Goal: Transaction & Acquisition: Download file/media

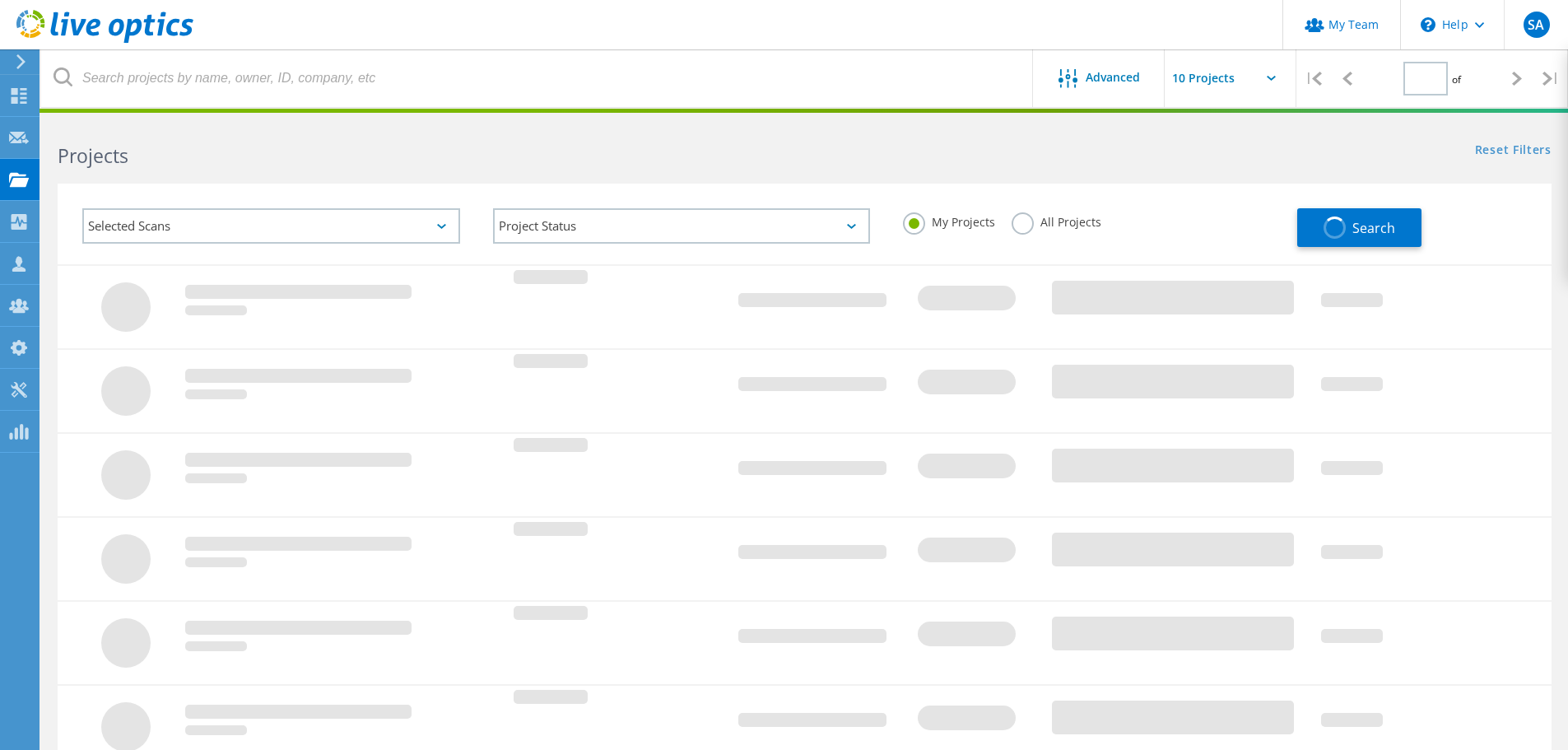
type input "1"
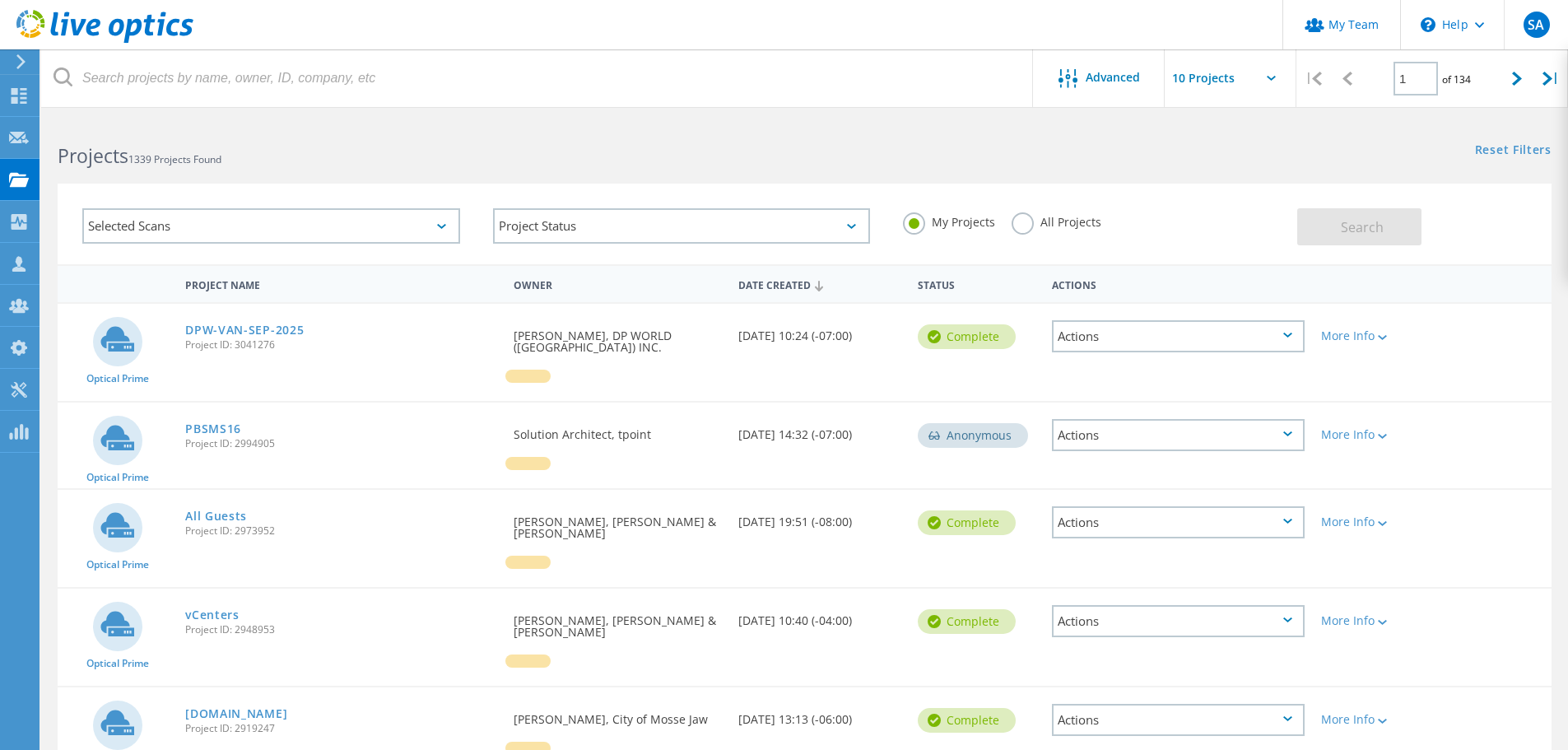
click at [1011, 230] on div "My Projects All Projects" at bounding box center [1091, 222] width 410 height 61
click at [1020, 225] on label "All Projects" at bounding box center [1055, 220] width 90 height 16
click at [0, 0] on input "All Projects" at bounding box center [0, 0] width 0 height 0
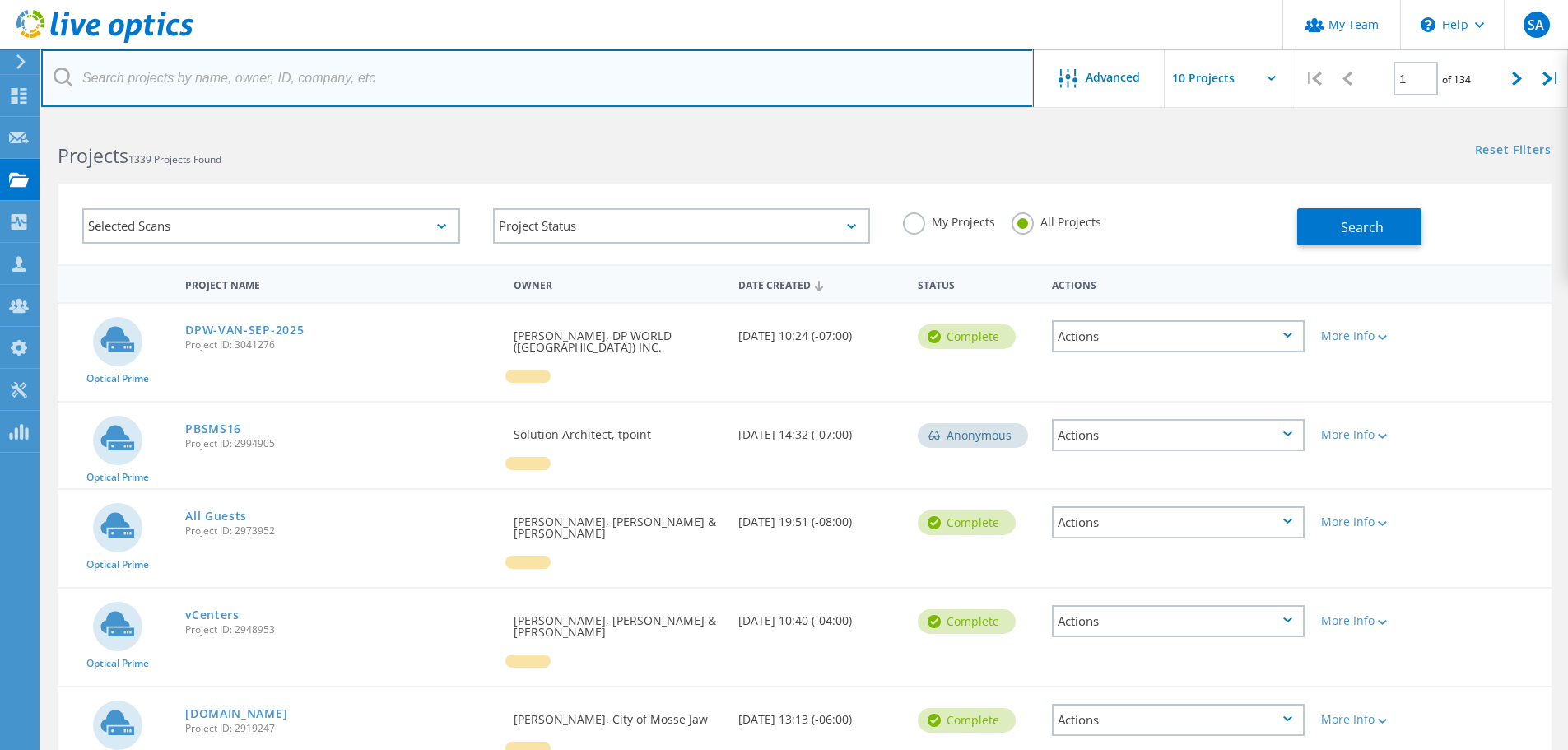
click at [684, 64] on input "text" at bounding box center [537, 78] width 993 height 58
type input "tol"
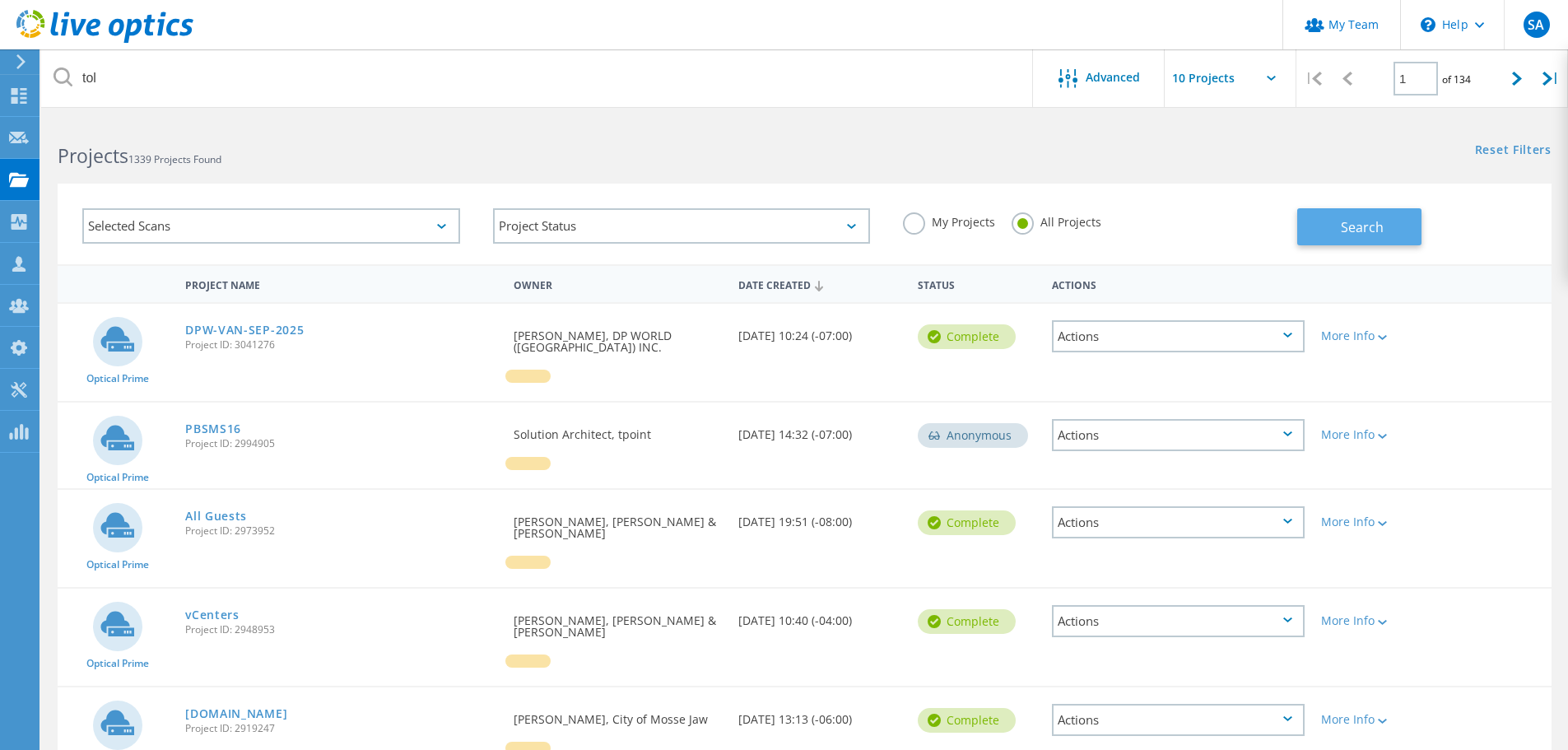
click at [1376, 232] on span "Search" at bounding box center [1361, 227] width 43 height 18
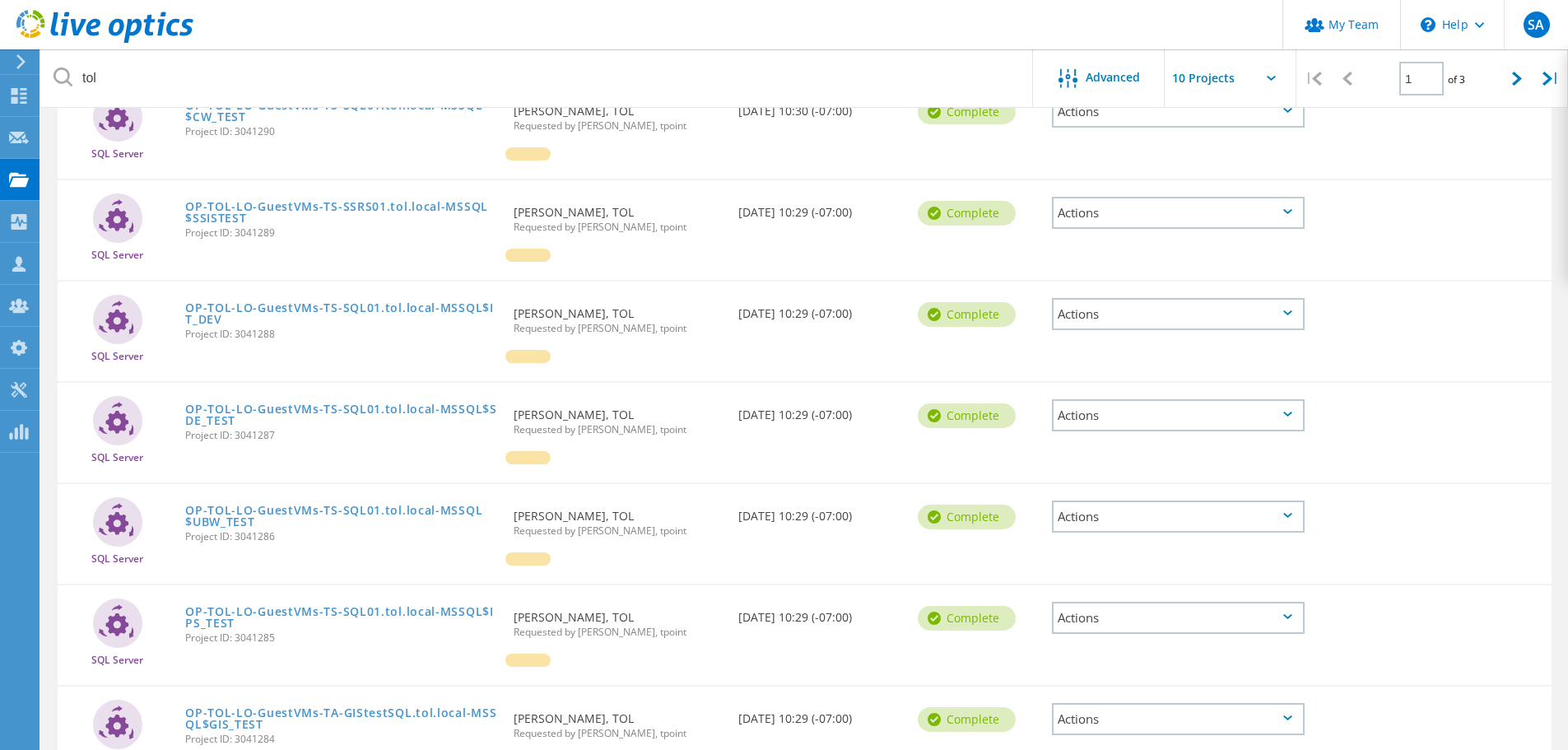
scroll to position [215, 0]
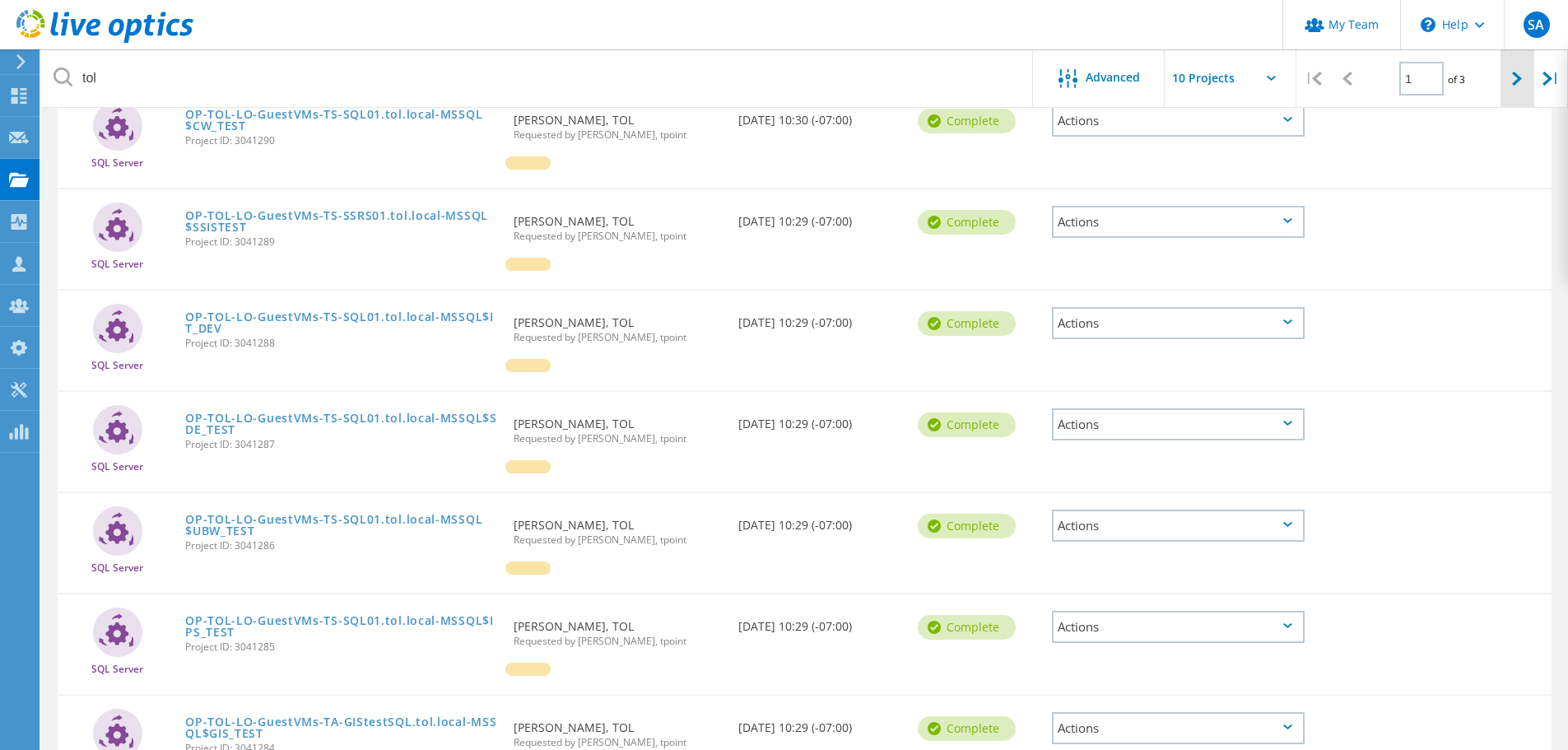
click at [1506, 83] on div at bounding box center [1517, 79] width 34 height 59
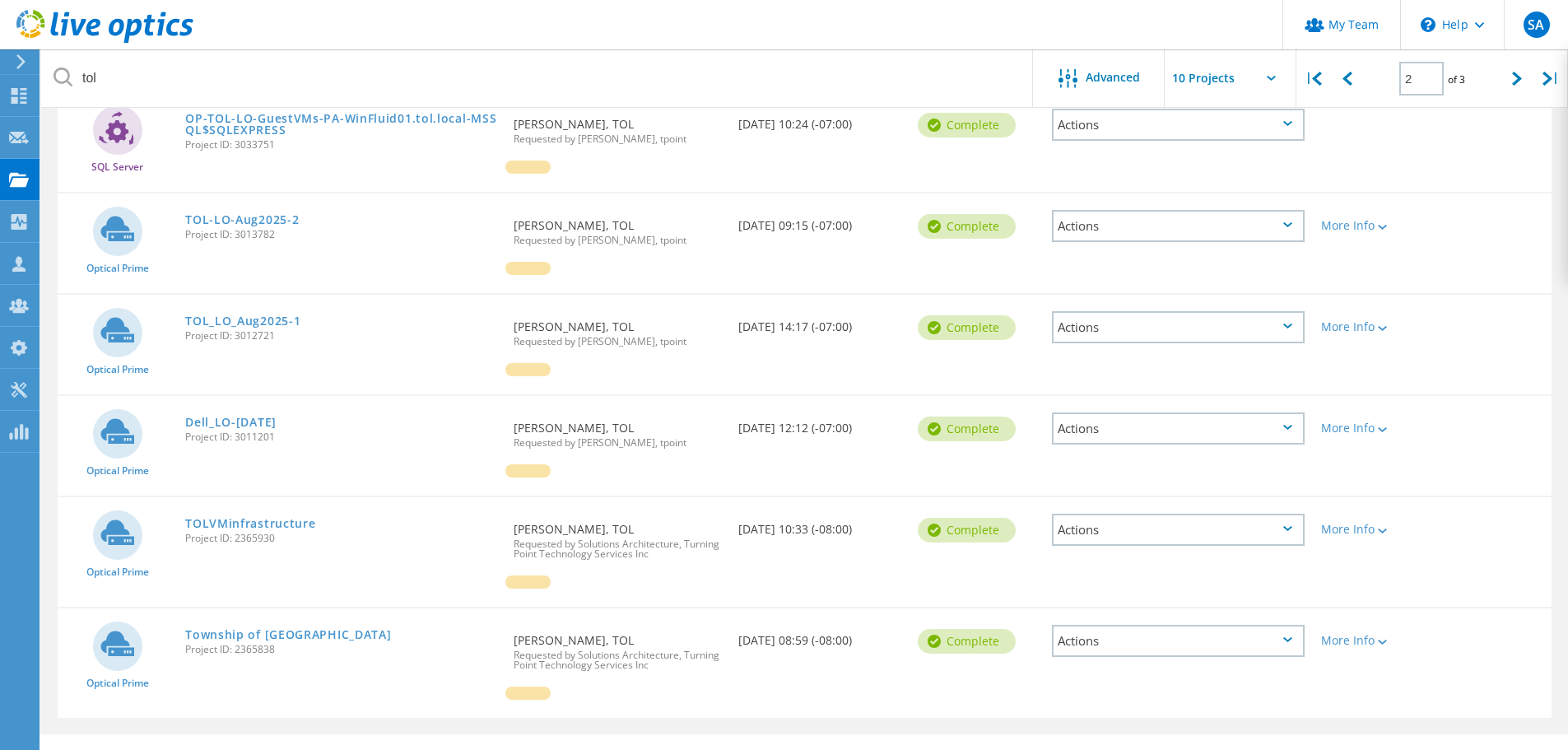
scroll to position [647, 0]
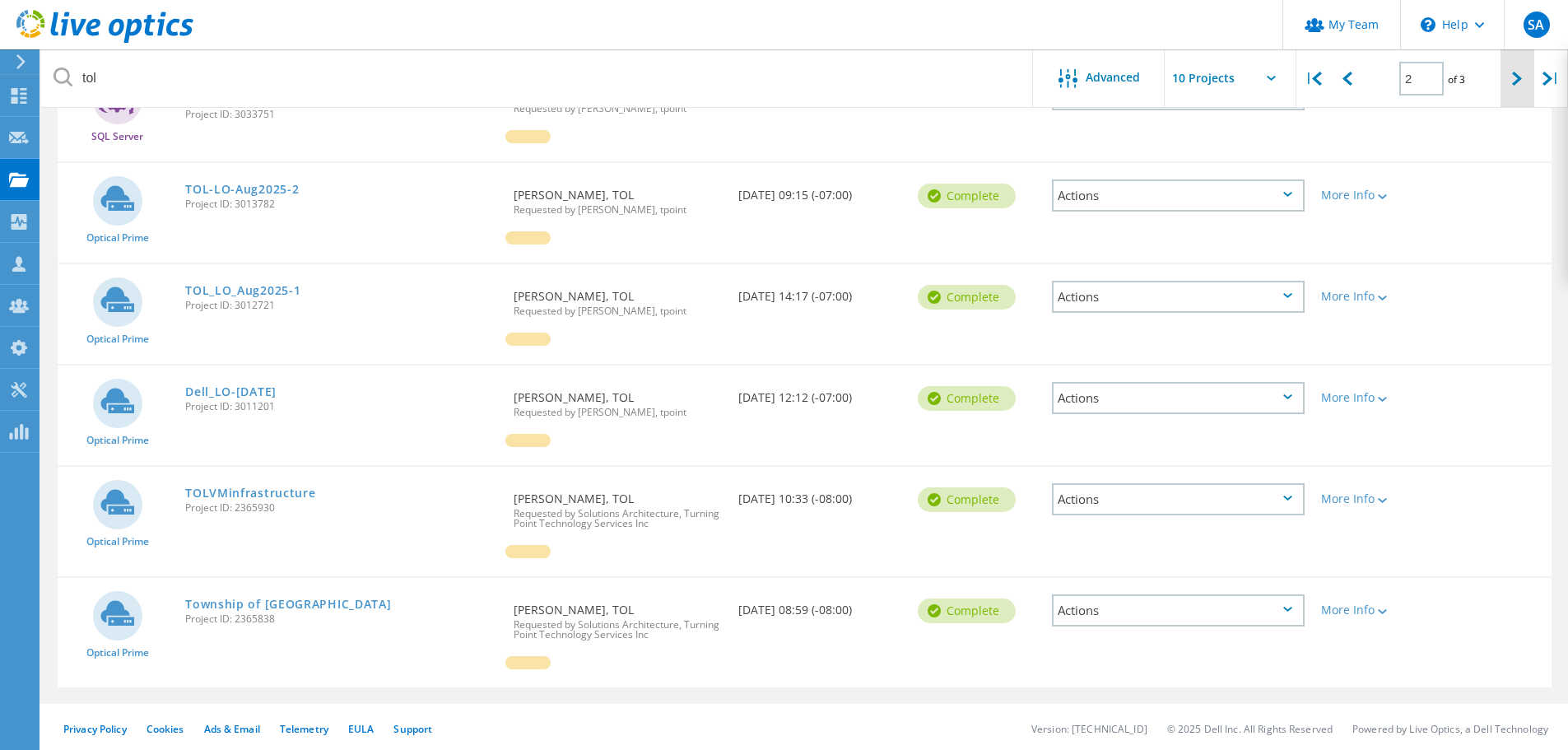
click at [1515, 83] on icon at bounding box center [1517, 78] width 10 height 14
type input "3"
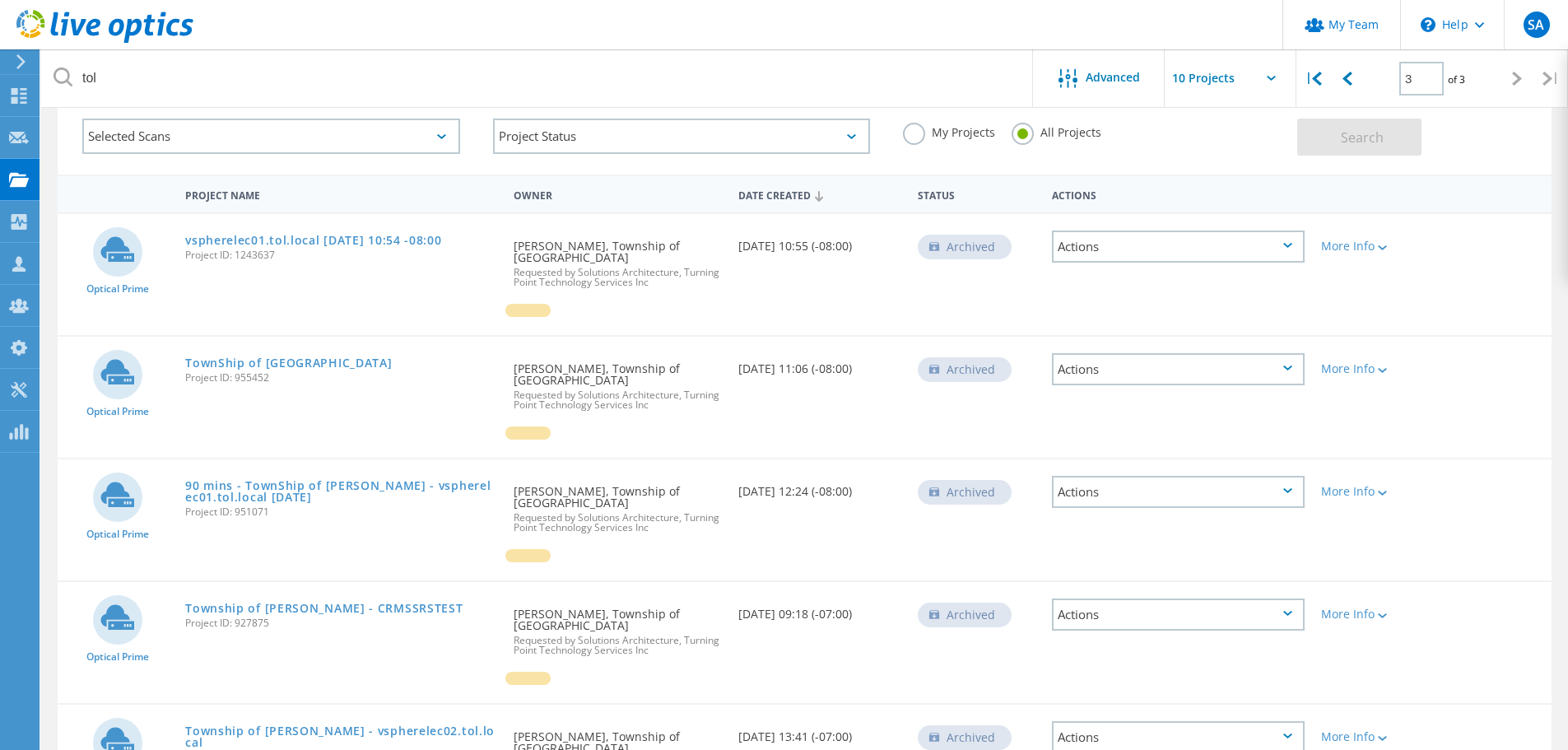
scroll to position [172, 0]
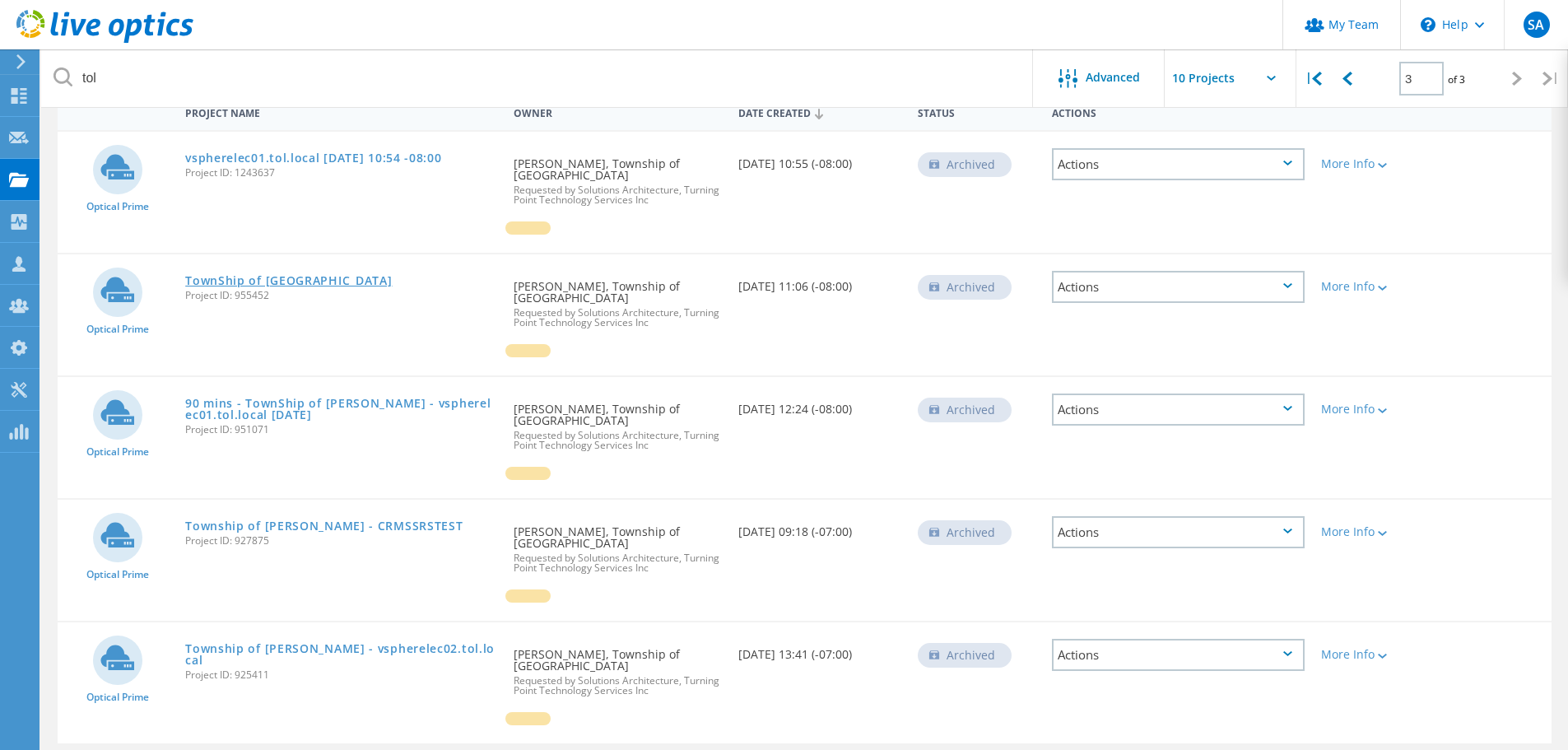
click at [291, 275] on link "TownShip of Langley" at bounding box center [288, 281] width 207 height 12
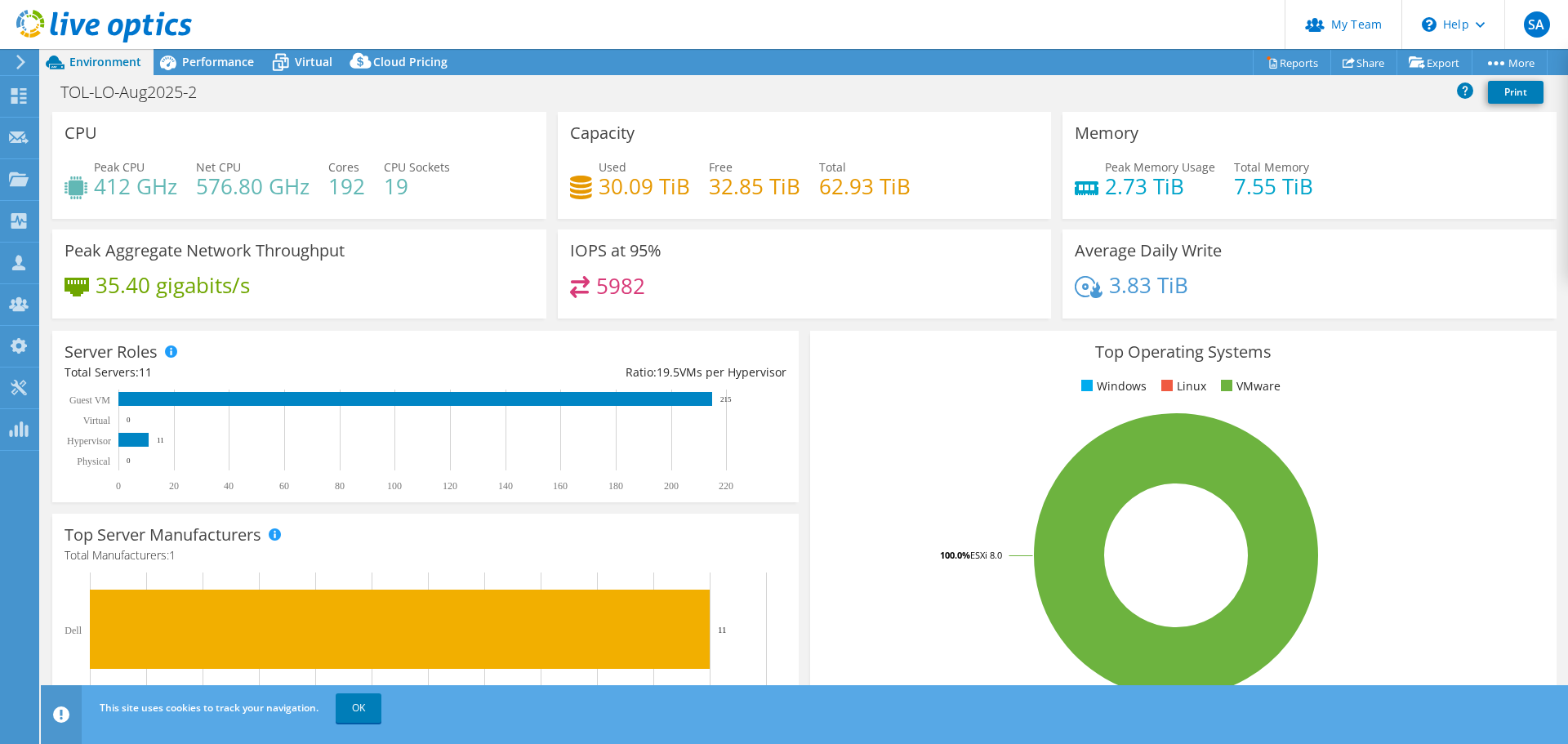
select select "[GEOGRAPHIC_DATA]"
select select "USD"
click at [216, 58] on span "Performance" at bounding box center [218, 62] width 71 height 16
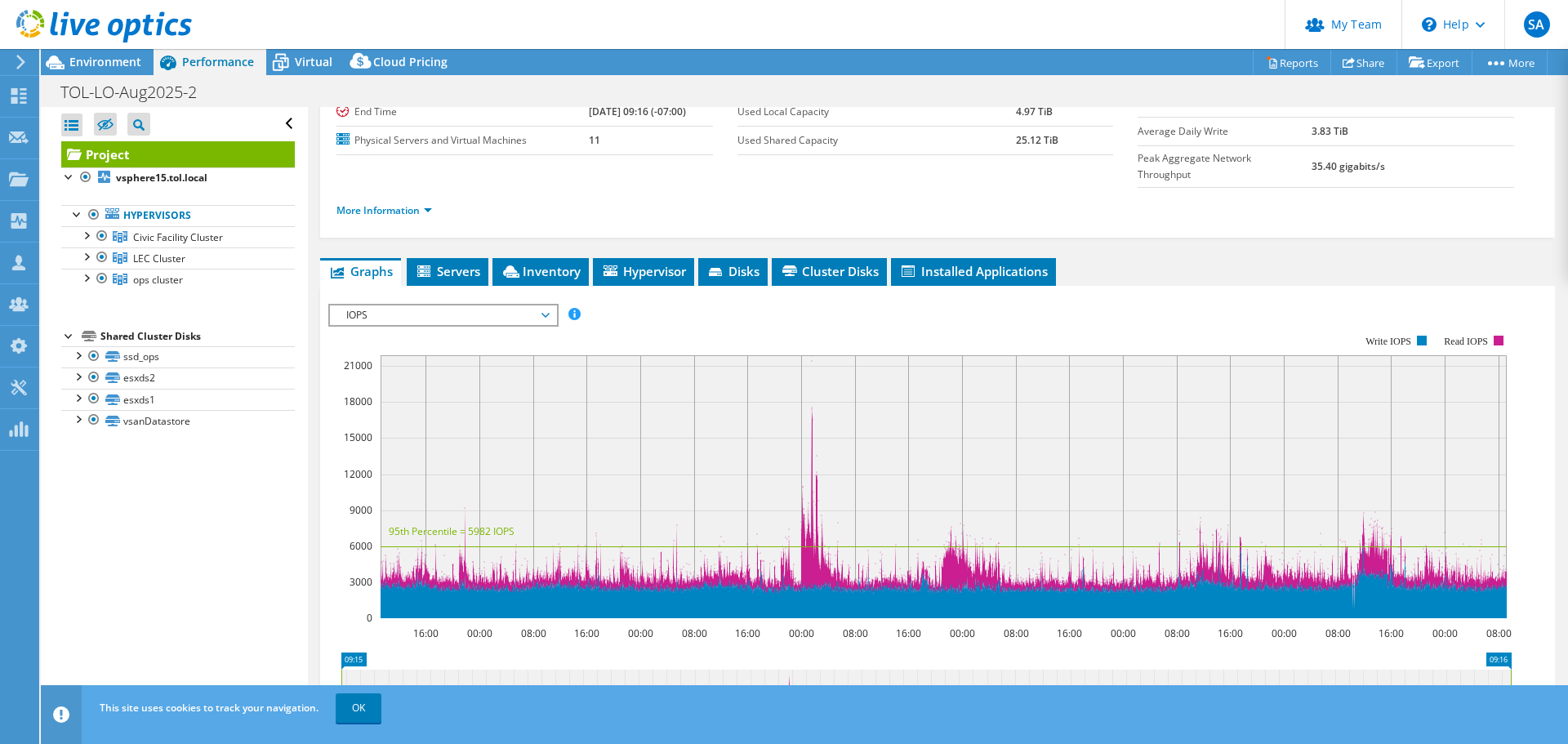
scroll to position [245, 0]
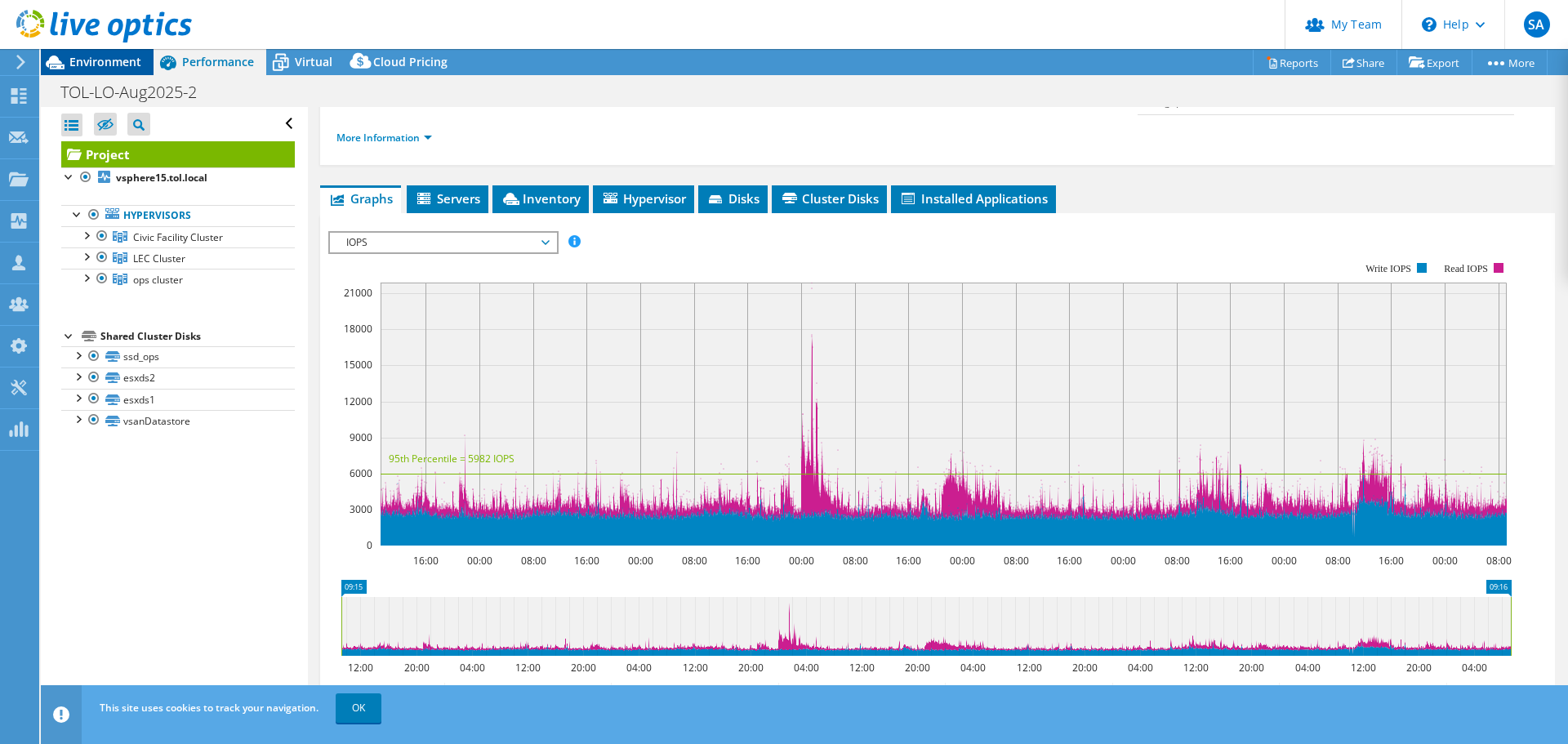
click at [111, 64] on span "Environment" at bounding box center [106, 62] width 71 height 16
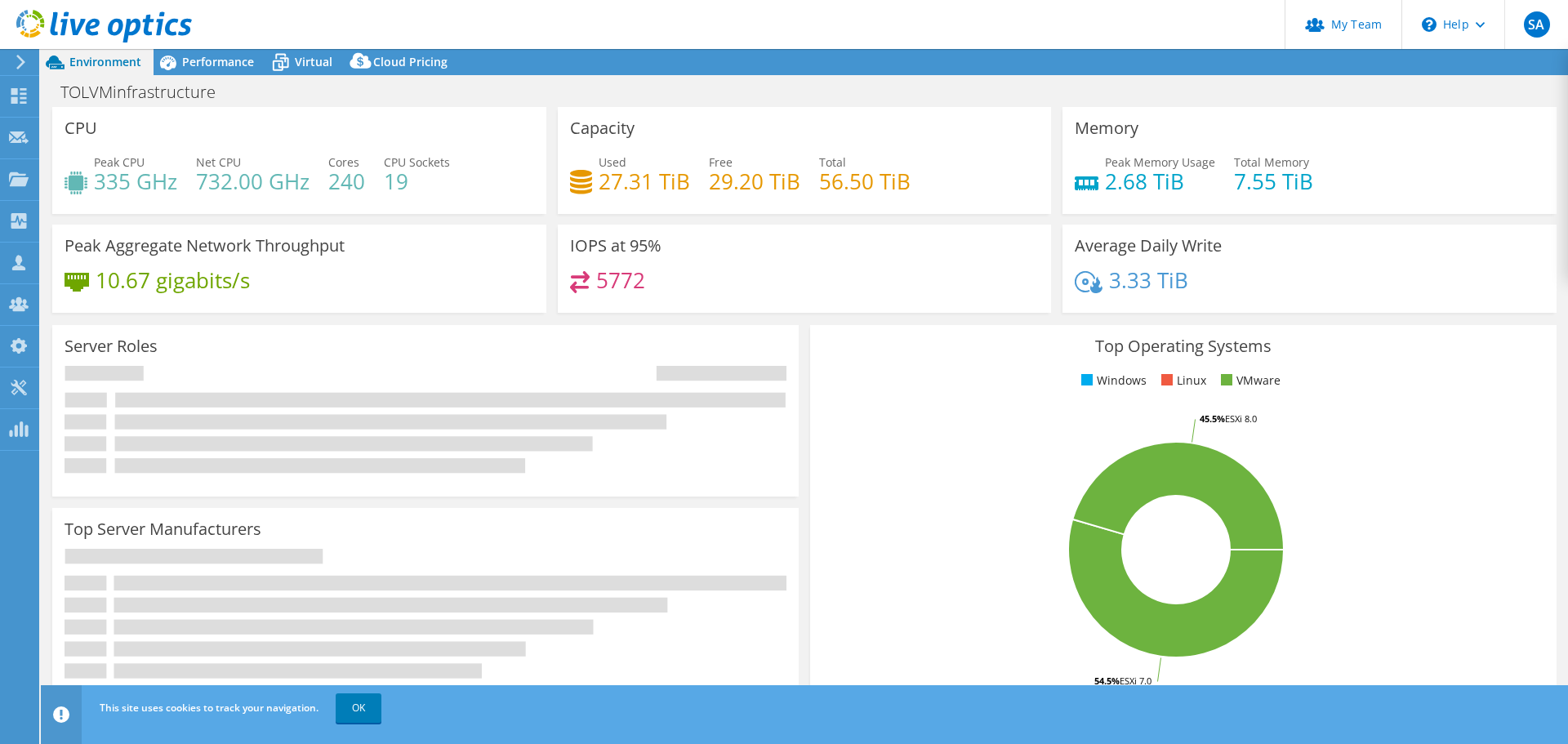
select select "[GEOGRAPHIC_DATA]"
select select "USD"
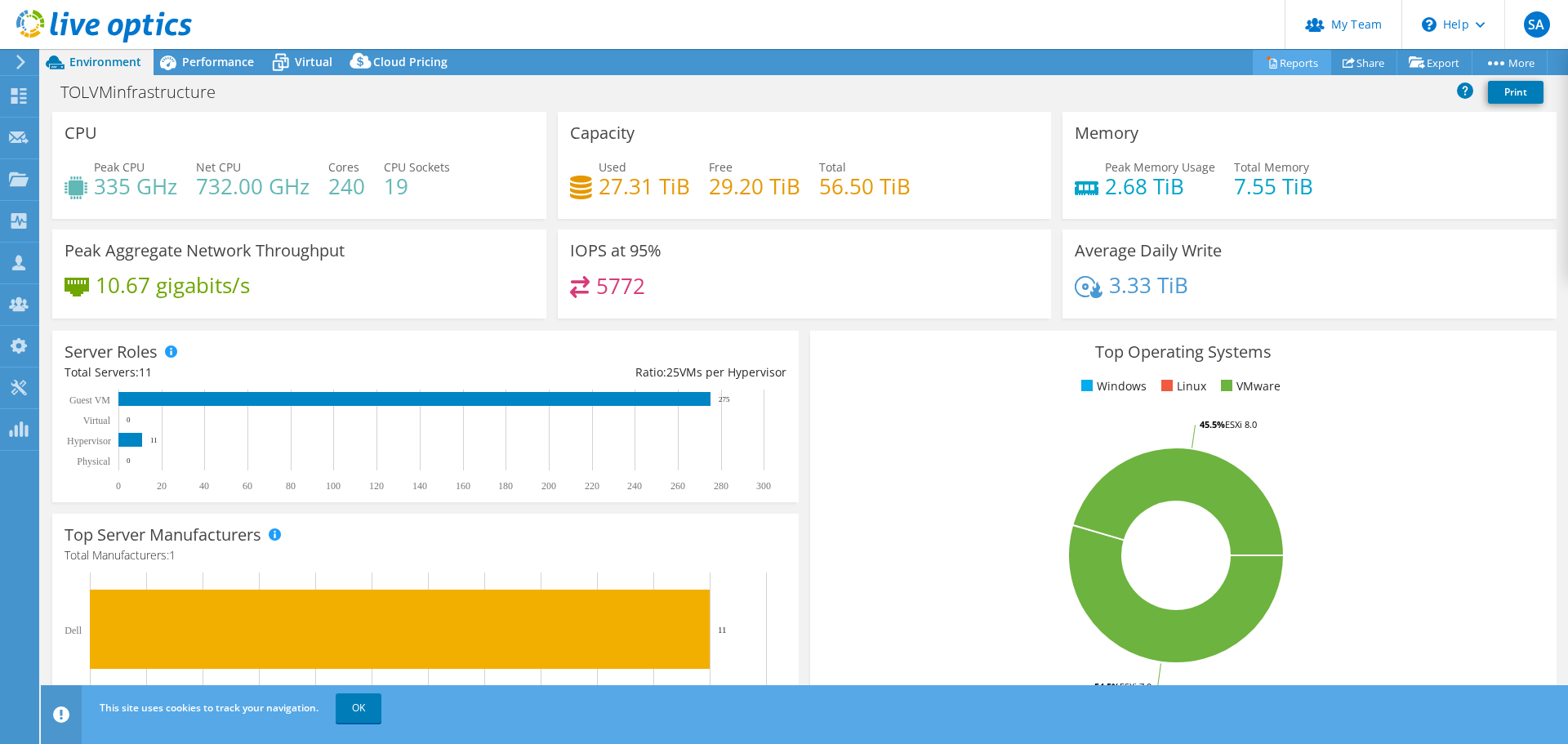
click at [1281, 66] on link "Reports" at bounding box center [1292, 62] width 78 height 25
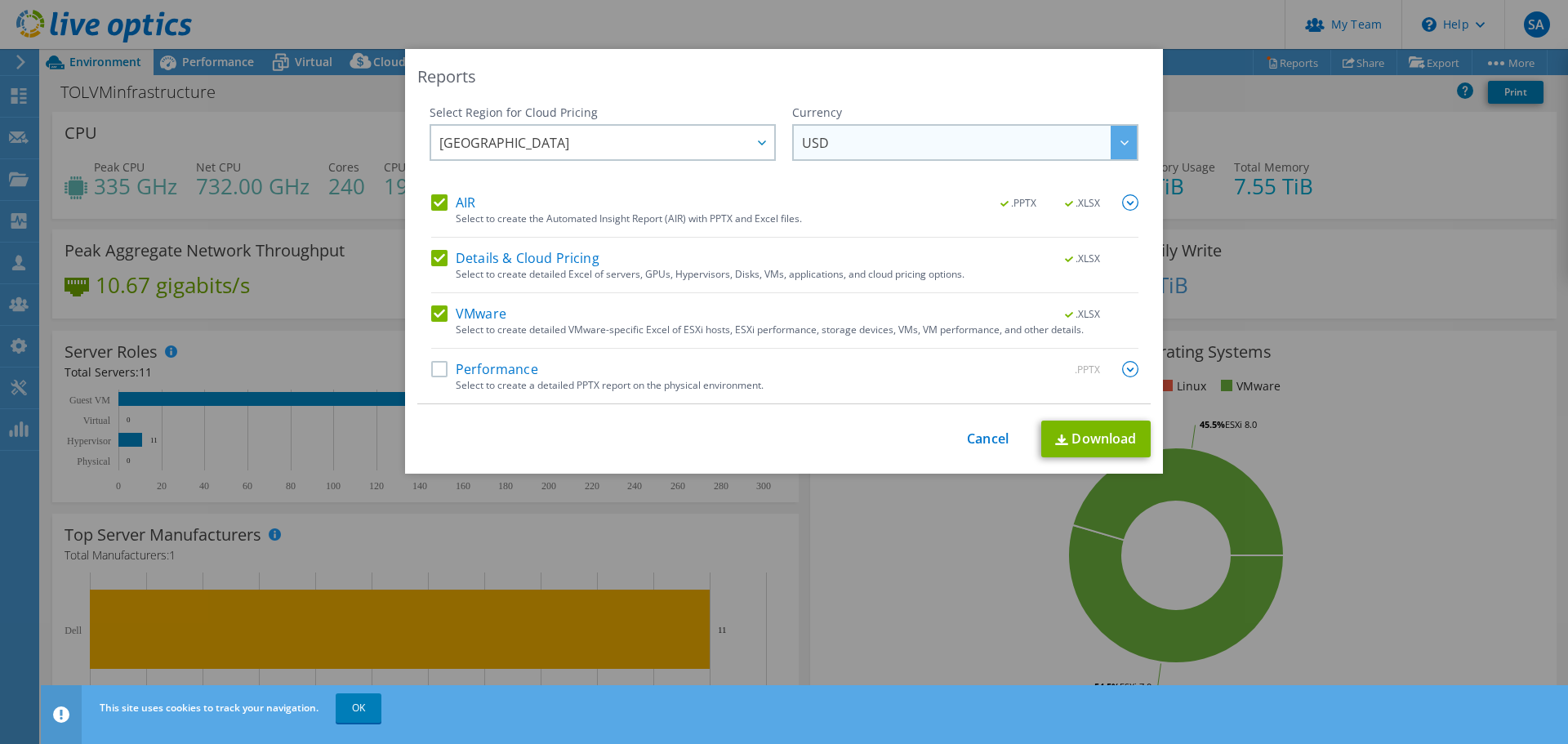
drag, startPoint x: 836, startPoint y: 137, endPoint x: 848, endPoint y: 141, distance: 12.6
click at [836, 137] on span "USD" at bounding box center [969, 142] width 335 height 33
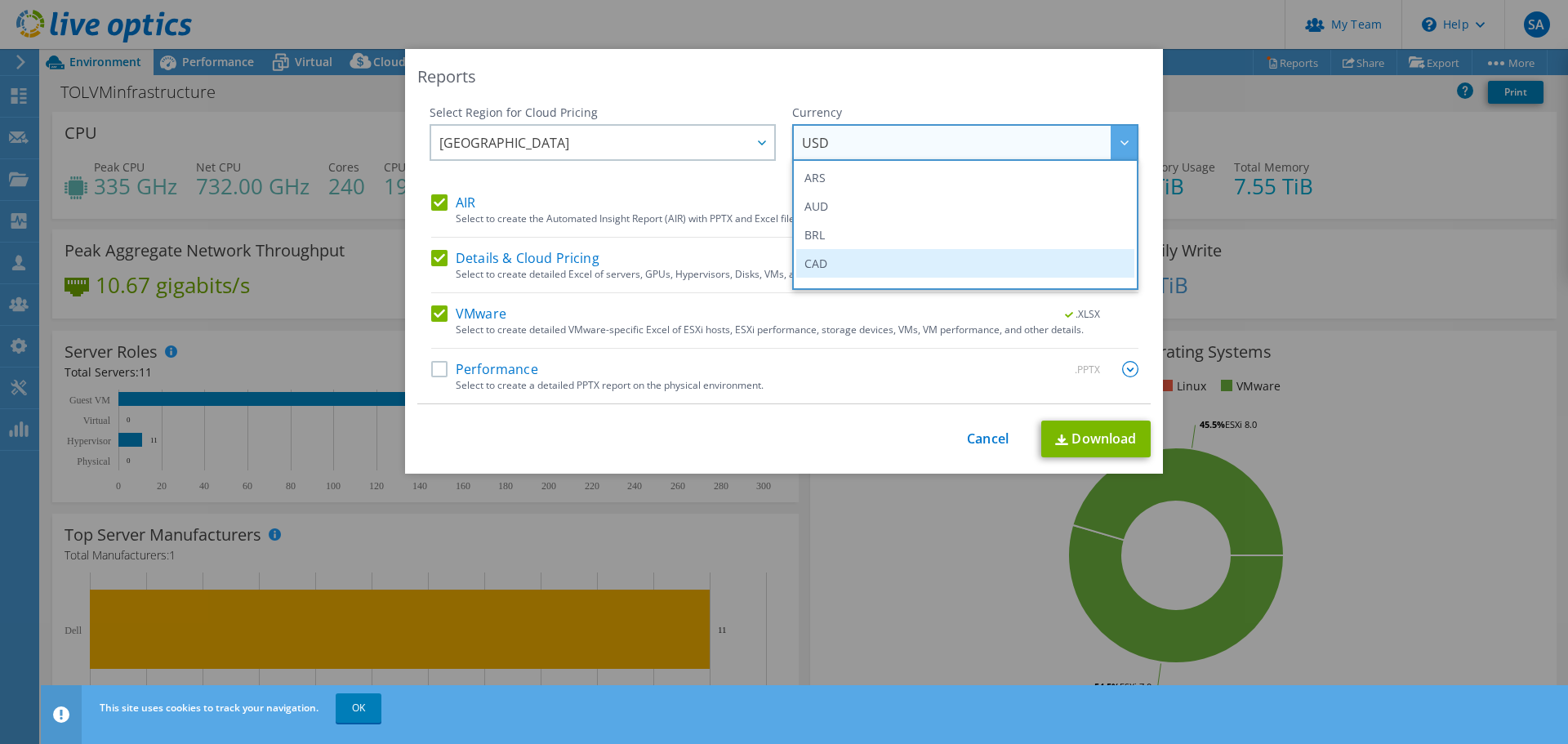
click at [822, 261] on li "CAD" at bounding box center [965, 264] width 338 height 28
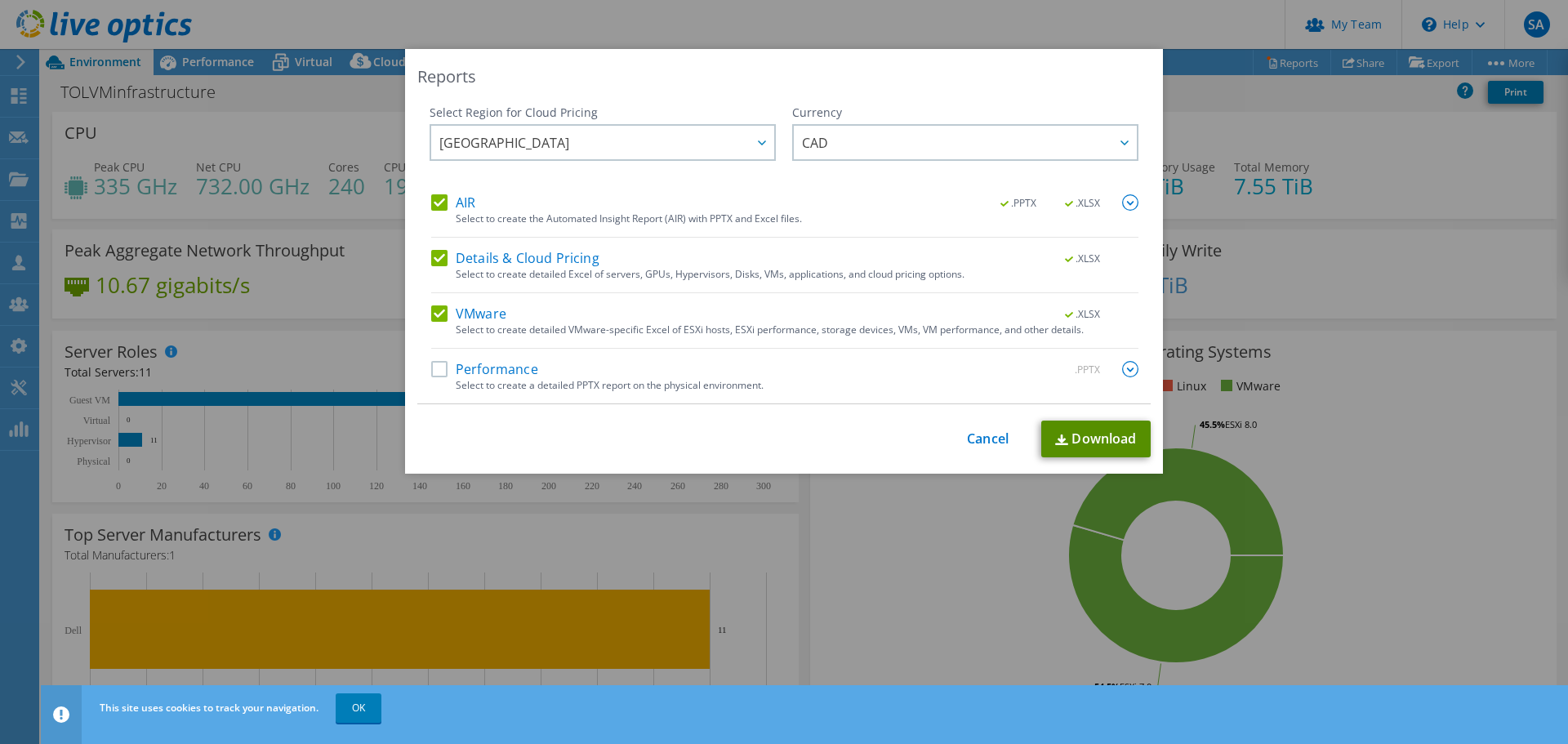
click at [1104, 436] on link "Download" at bounding box center [1097, 439] width 110 height 37
click at [1068, 441] on link "Download" at bounding box center [1097, 439] width 110 height 37
click at [977, 442] on link "Cancel" at bounding box center [988, 439] width 42 height 16
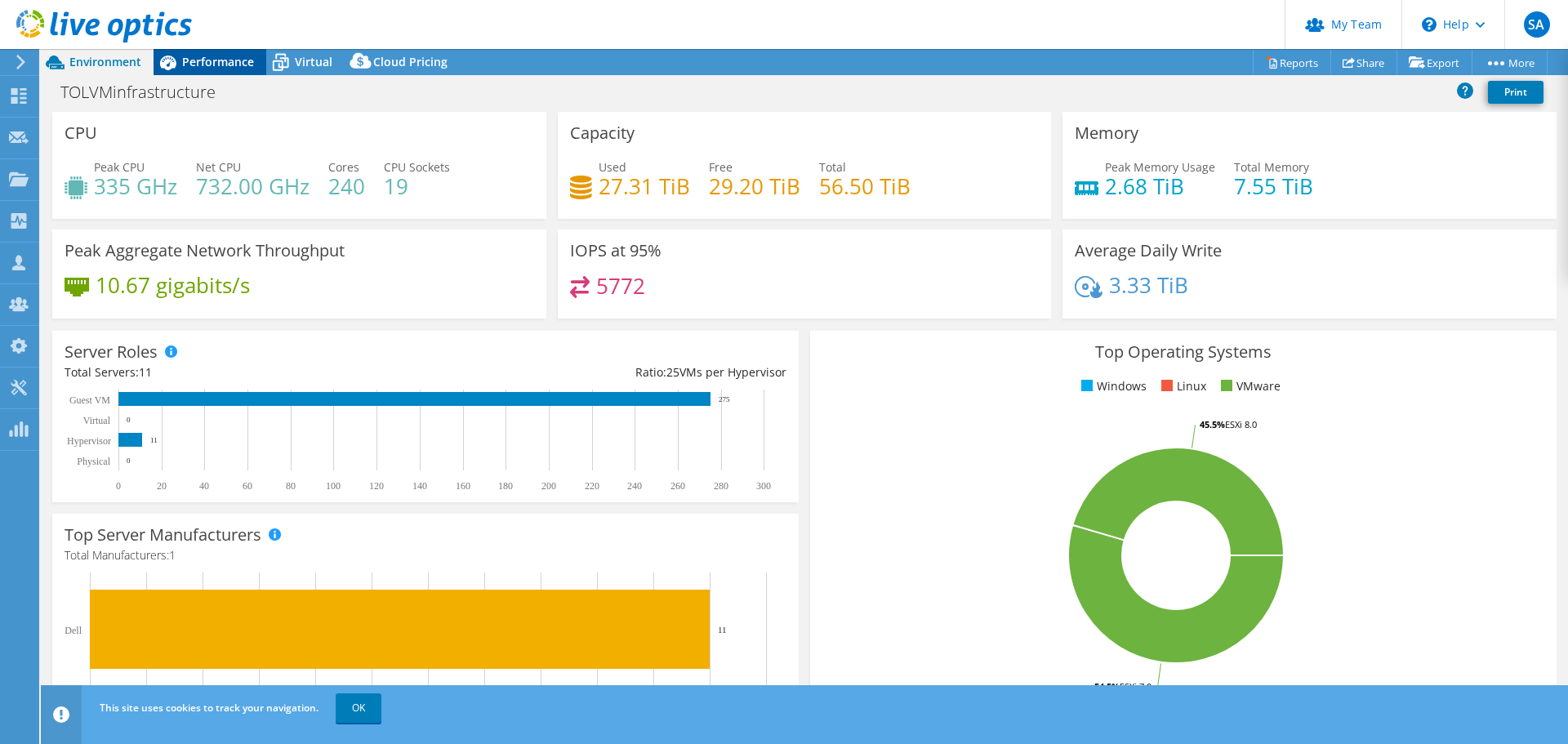
click at [200, 60] on span "Performance" at bounding box center [218, 62] width 71 height 16
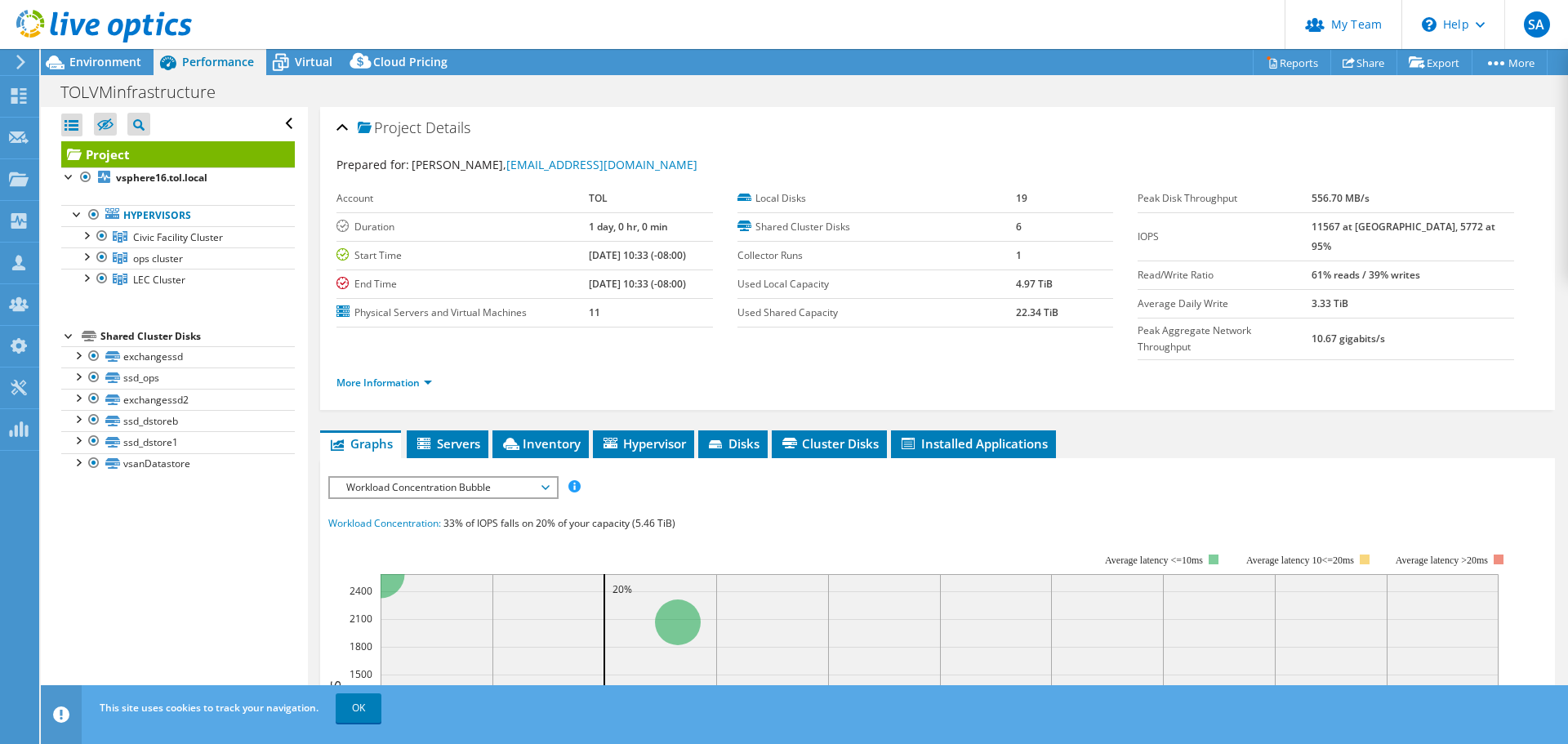
drag, startPoint x: 570, startPoint y: 255, endPoint x: 621, endPoint y: 259, distance: 51.2
click at [621, 259] on tr "Start Time 01/26/2024, 10:33 (-08:00)" at bounding box center [525, 255] width 377 height 28
click at [1279, 64] on link "Reports" at bounding box center [1292, 62] width 78 height 25
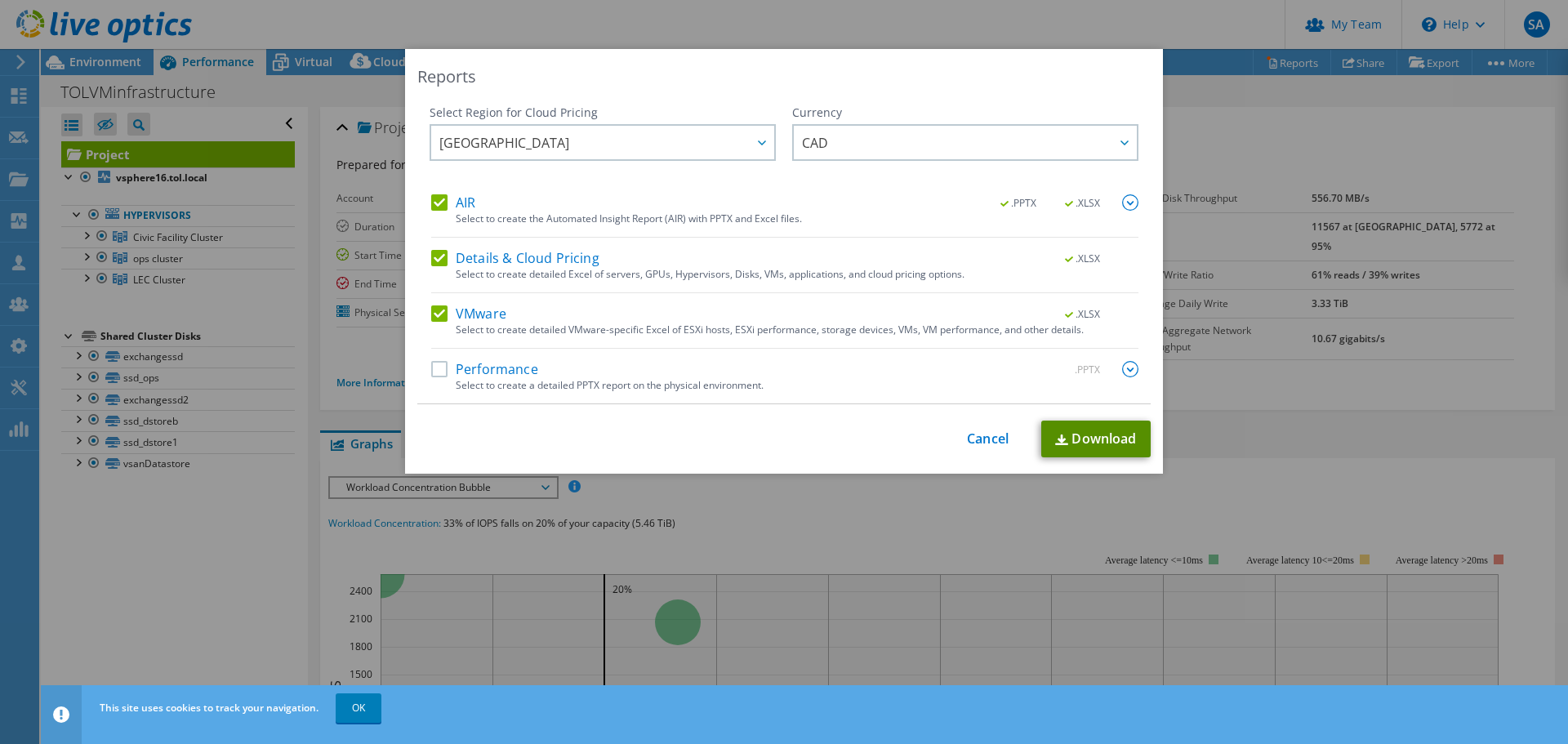
click at [1090, 433] on link "Download" at bounding box center [1097, 439] width 110 height 37
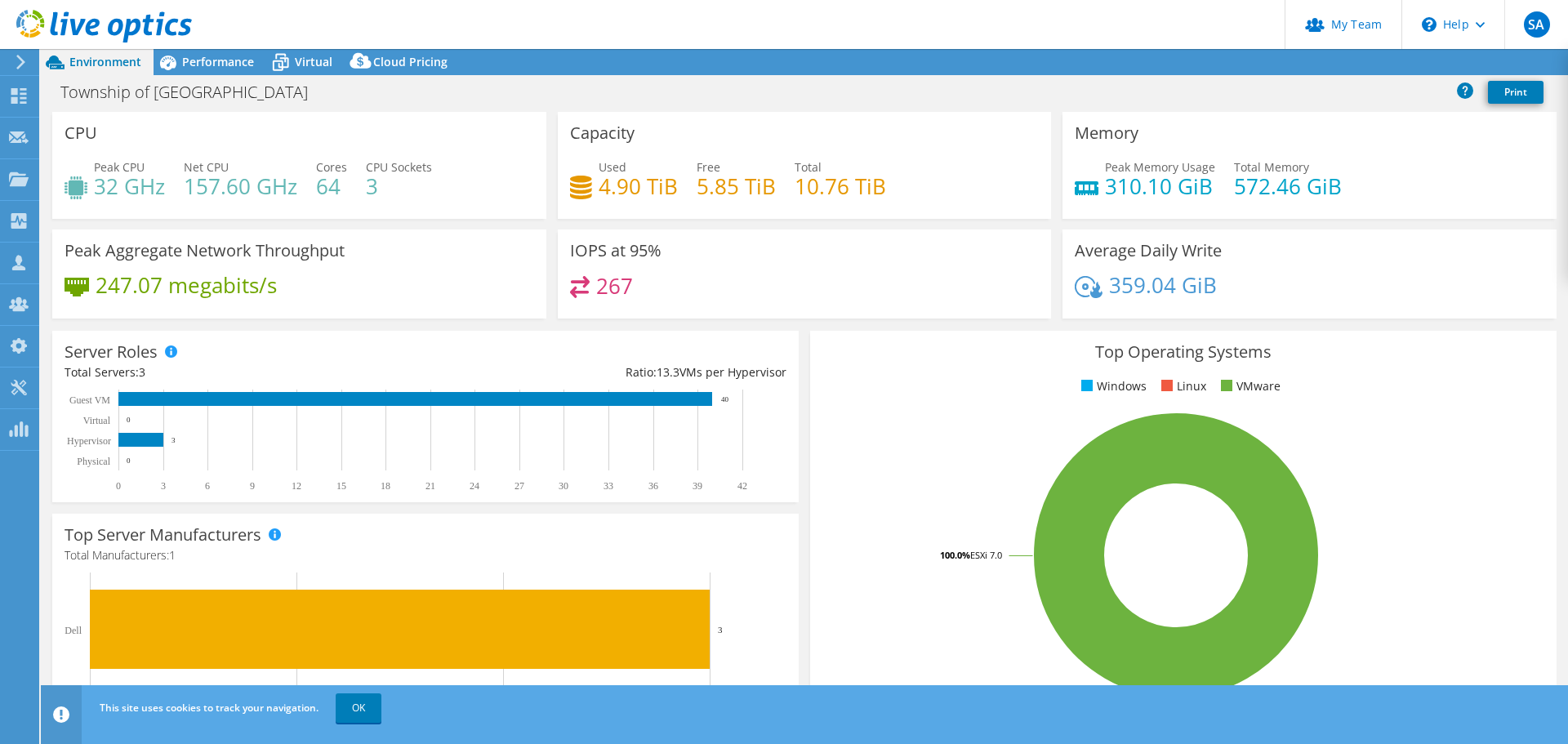
select select "[GEOGRAPHIC_DATA]"
select select "USD"
click at [219, 63] on span "Performance" at bounding box center [218, 62] width 71 height 16
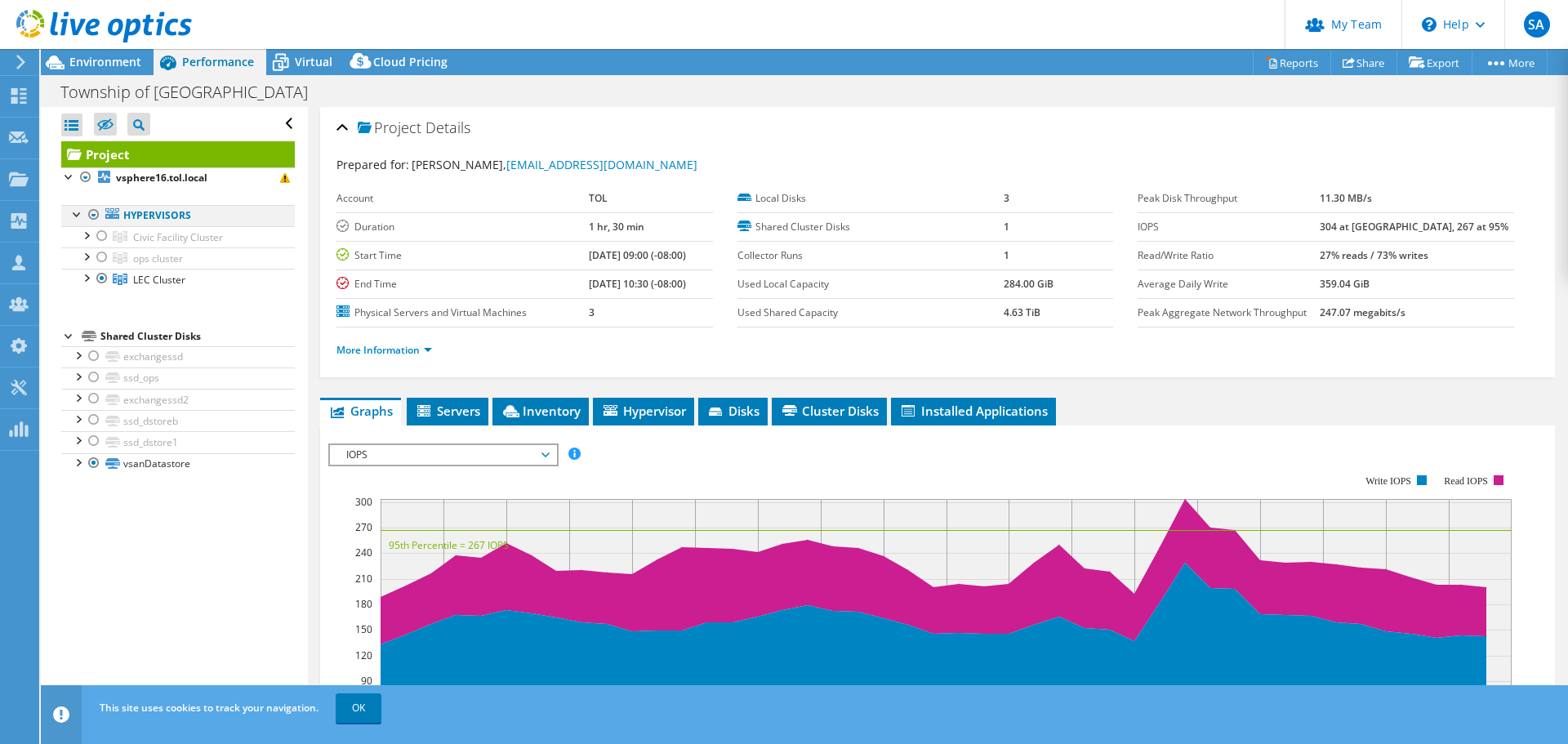
click at [91, 214] on div at bounding box center [94, 215] width 17 height 20
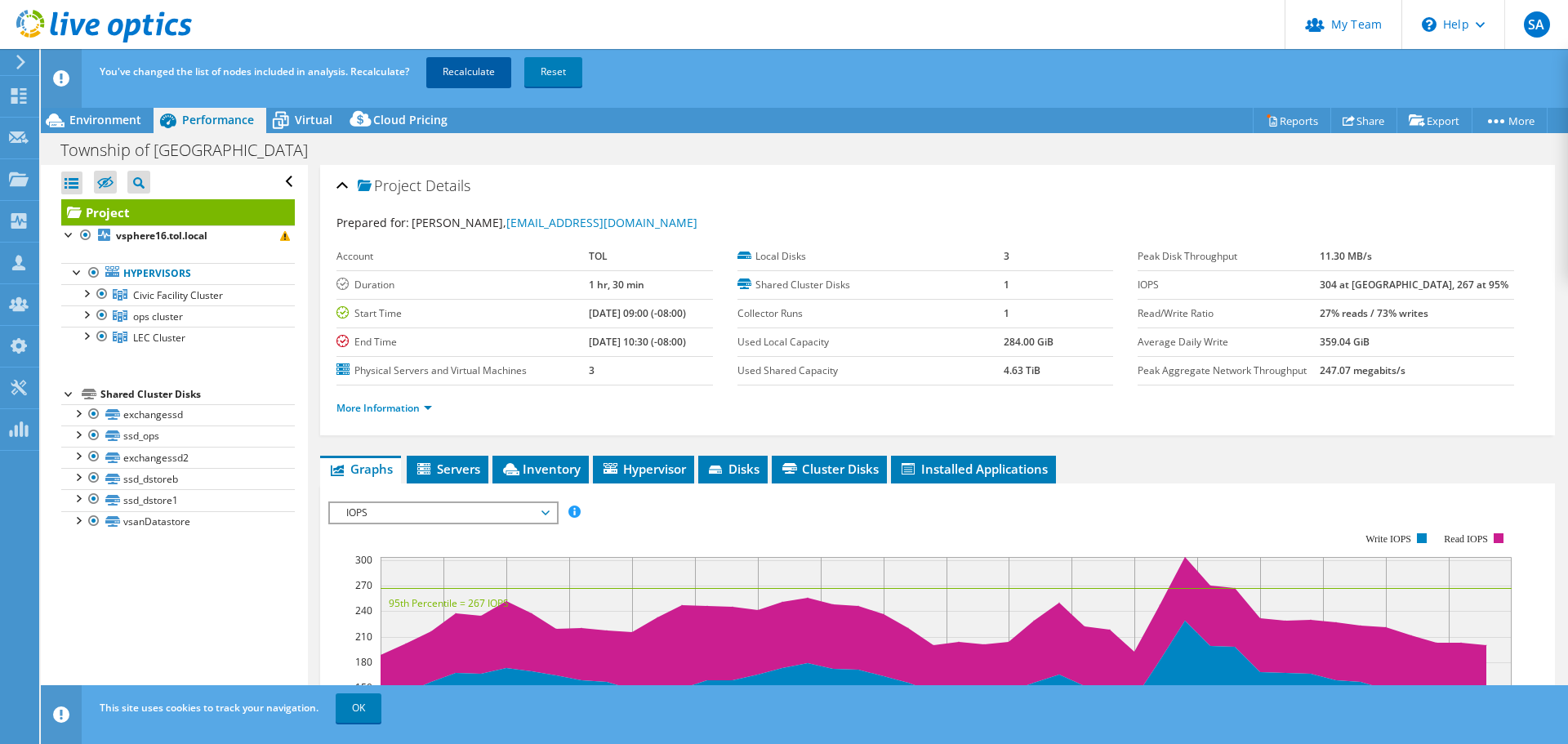
click at [482, 74] on link "Recalculate" at bounding box center [469, 71] width 85 height 29
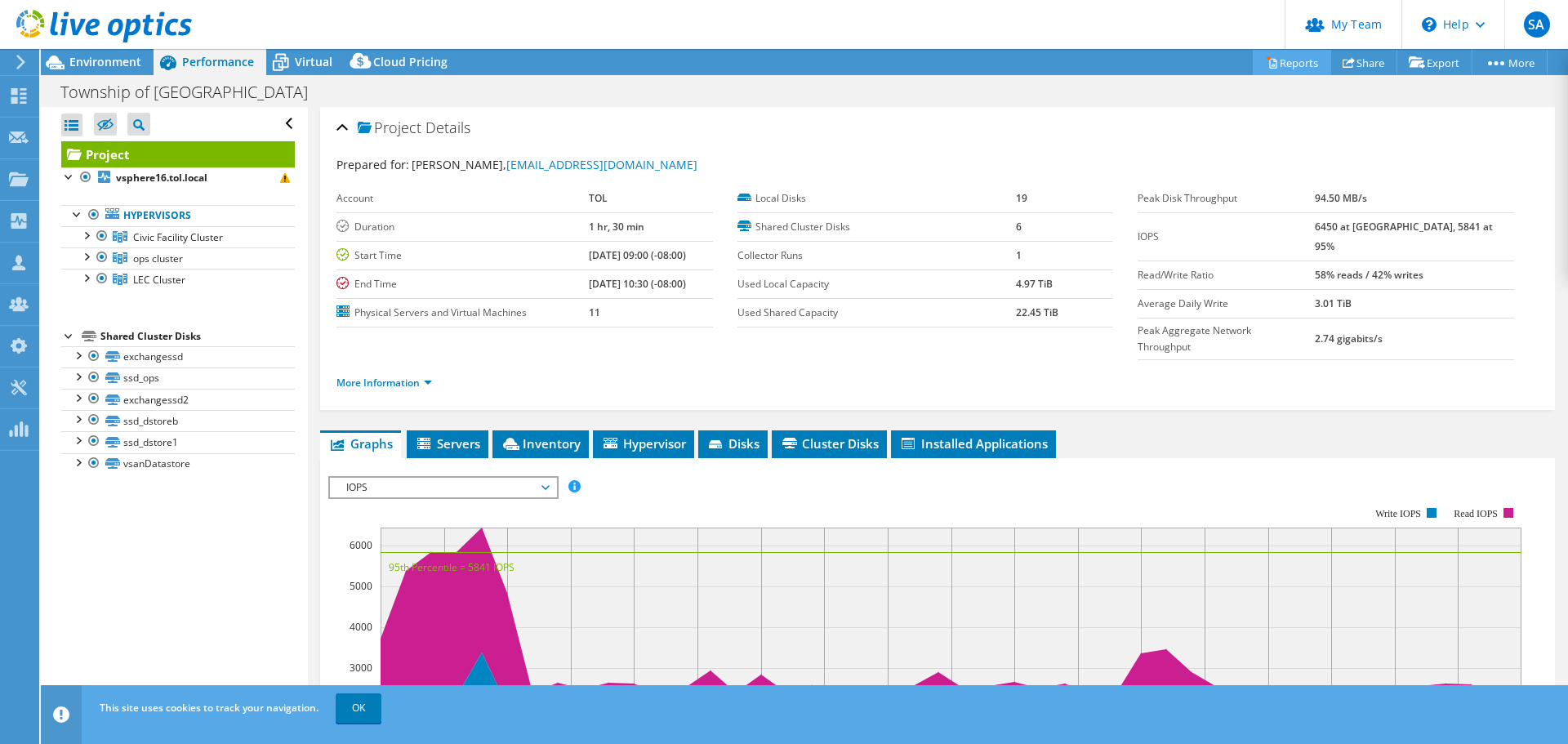
click at [1283, 62] on link "Reports" at bounding box center [1292, 62] width 78 height 25
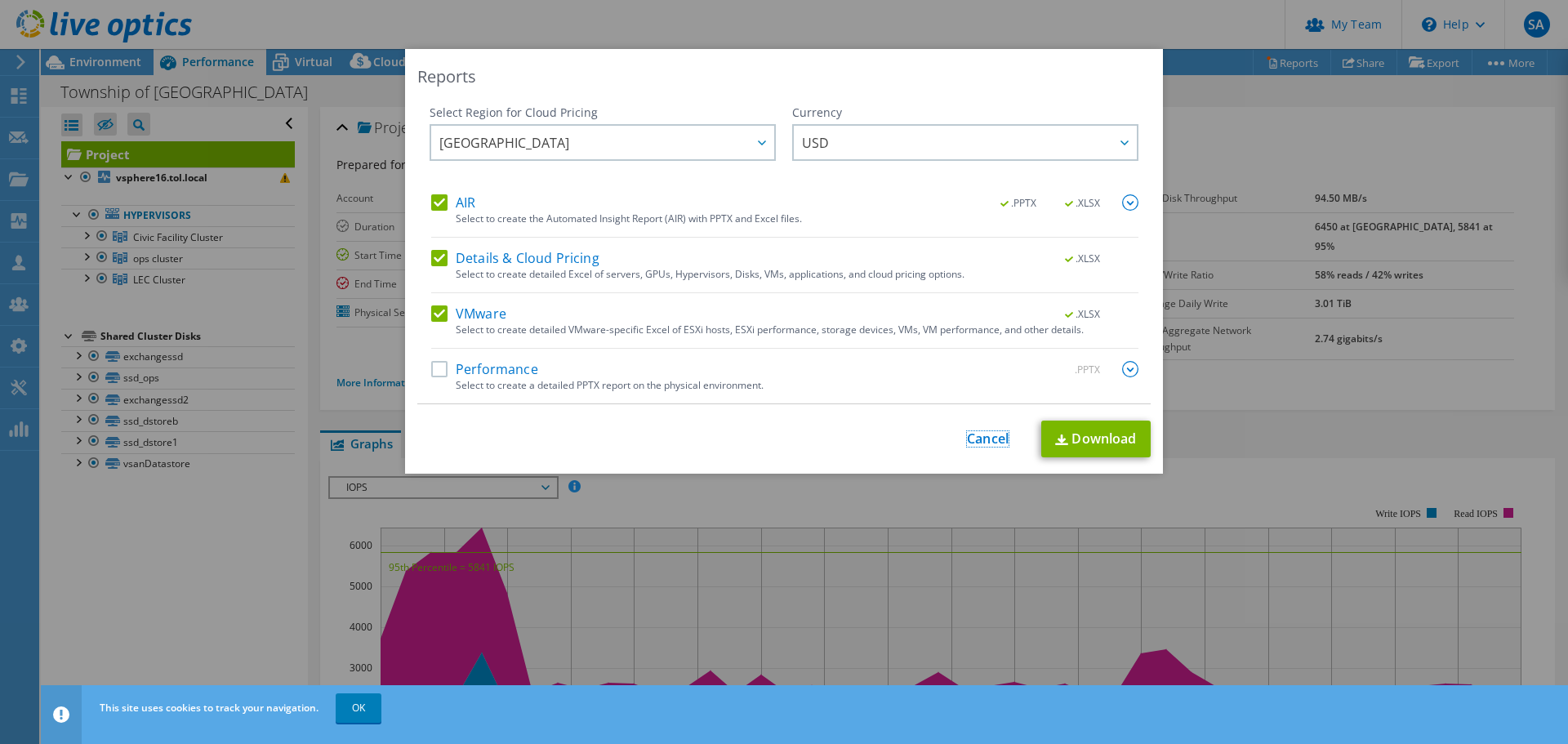
drag, startPoint x: 974, startPoint y: 441, endPoint x: 941, endPoint y: 432, distance: 34.2
click at [975, 441] on link "Cancel" at bounding box center [988, 439] width 42 height 16
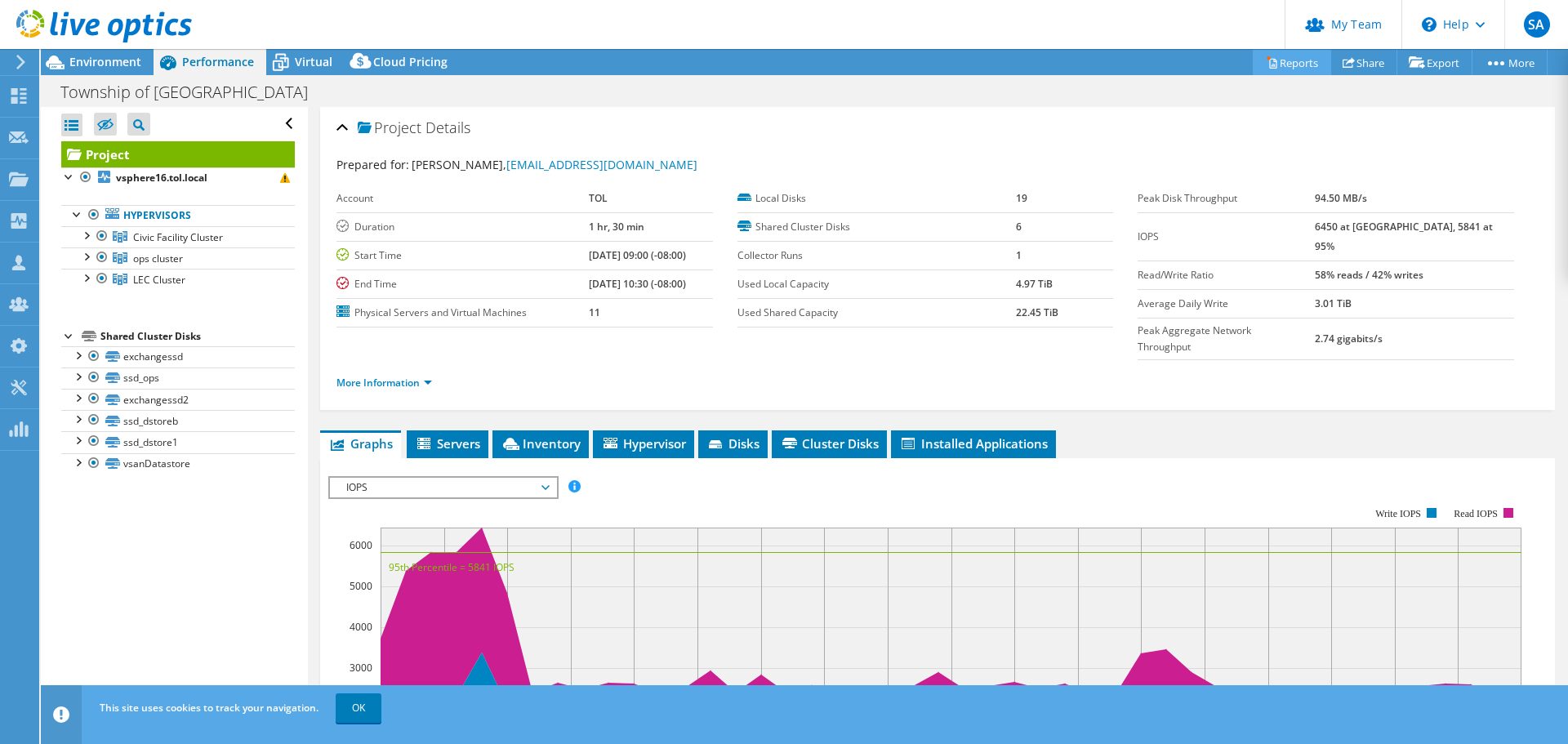
click at [1289, 59] on link "Reports" at bounding box center [1292, 62] width 78 height 25
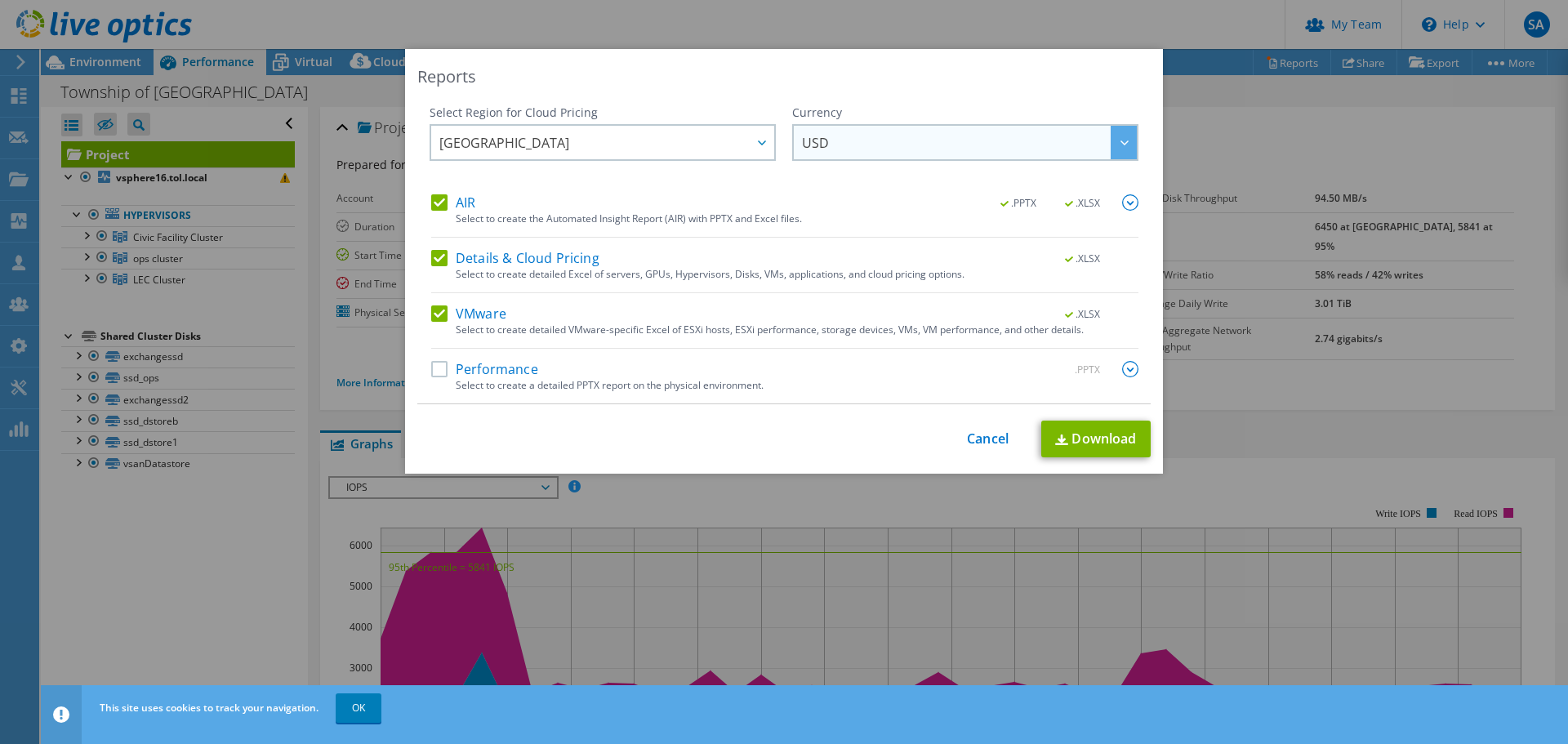
click at [861, 139] on span "USD" at bounding box center [969, 142] width 335 height 33
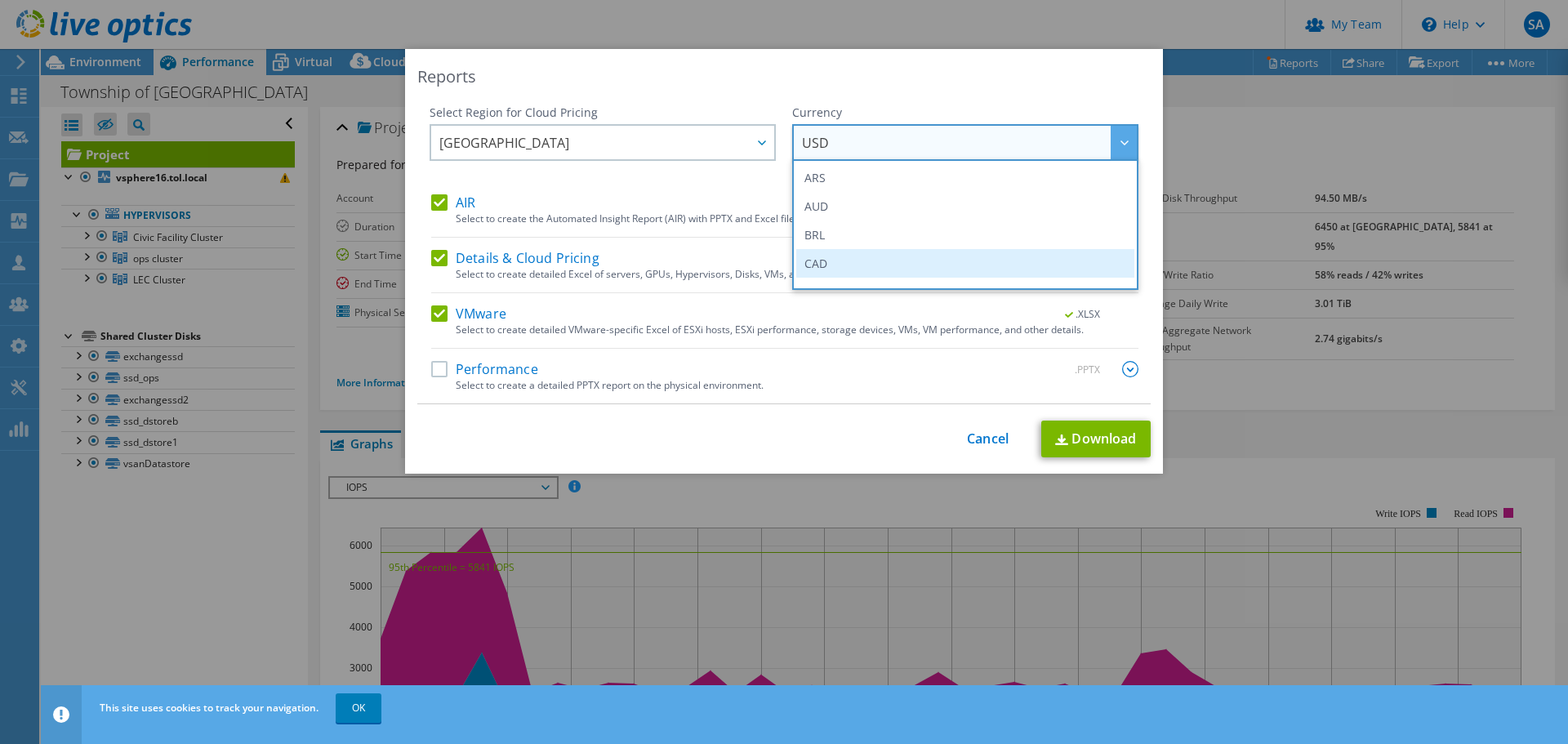
click at [829, 262] on li "CAD" at bounding box center [965, 264] width 338 height 28
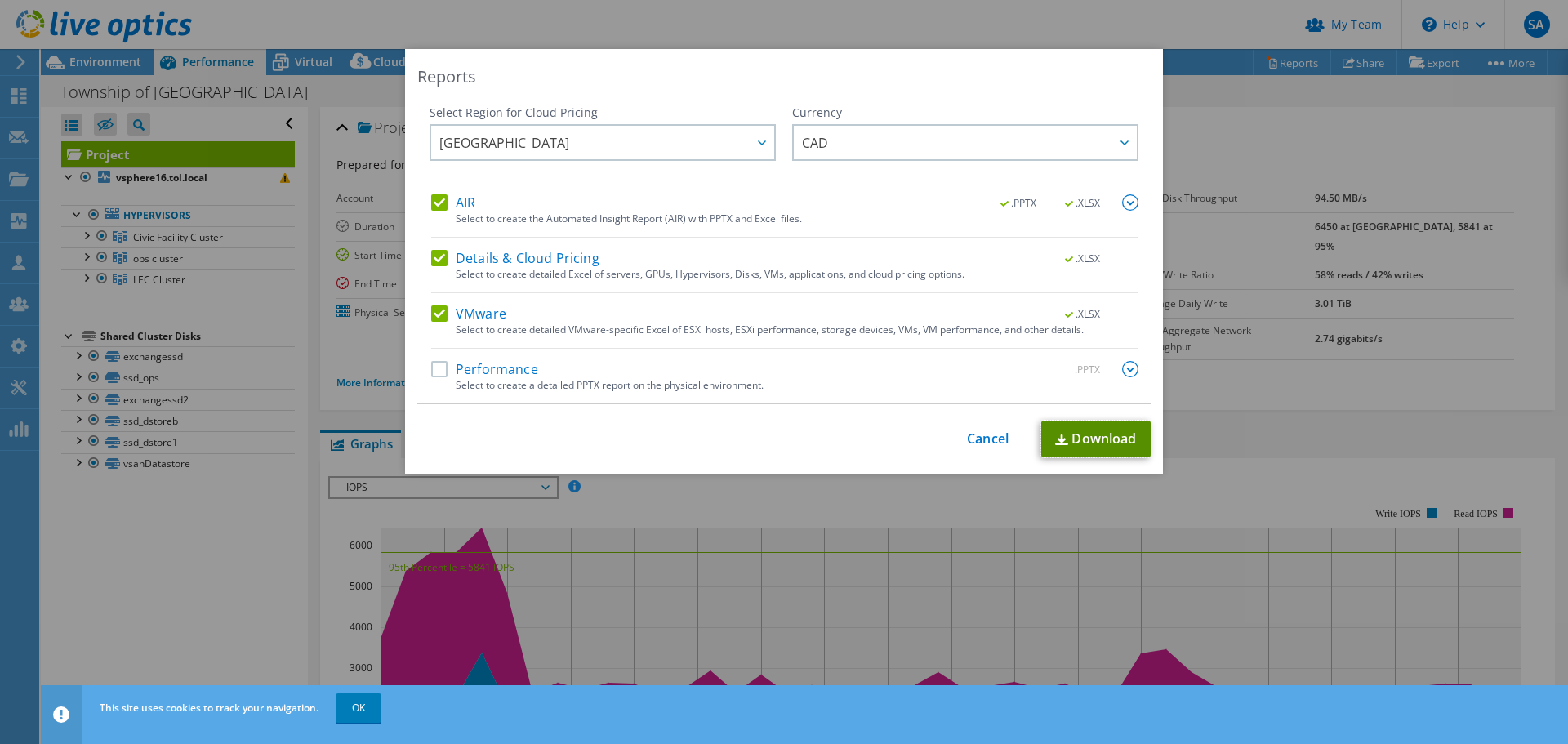
click at [1070, 435] on link "Download" at bounding box center [1097, 439] width 110 height 37
click at [990, 441] on link "Cancel" at bounding box center [988, 439] width 42 height 16
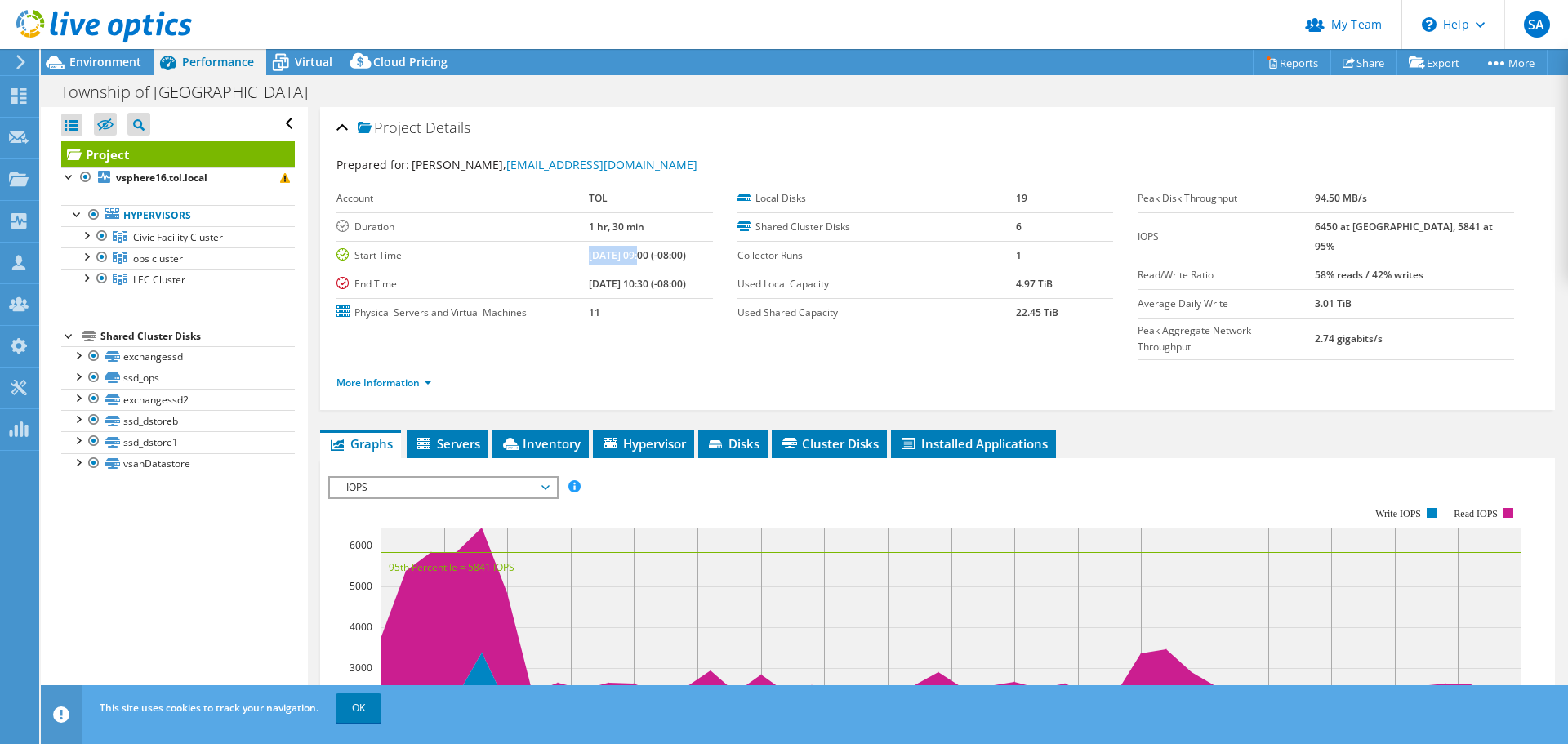
drag, startPoint x: 578, startPoint y: 256, endPoint x: 622, endPoint y: 257, distance: 44.0
click at [622, 257] on b "01/26/2024, 09:00 (-08:00)" at bounding box center [637, 255] width 97 height 14
copy b "01/26/2024"
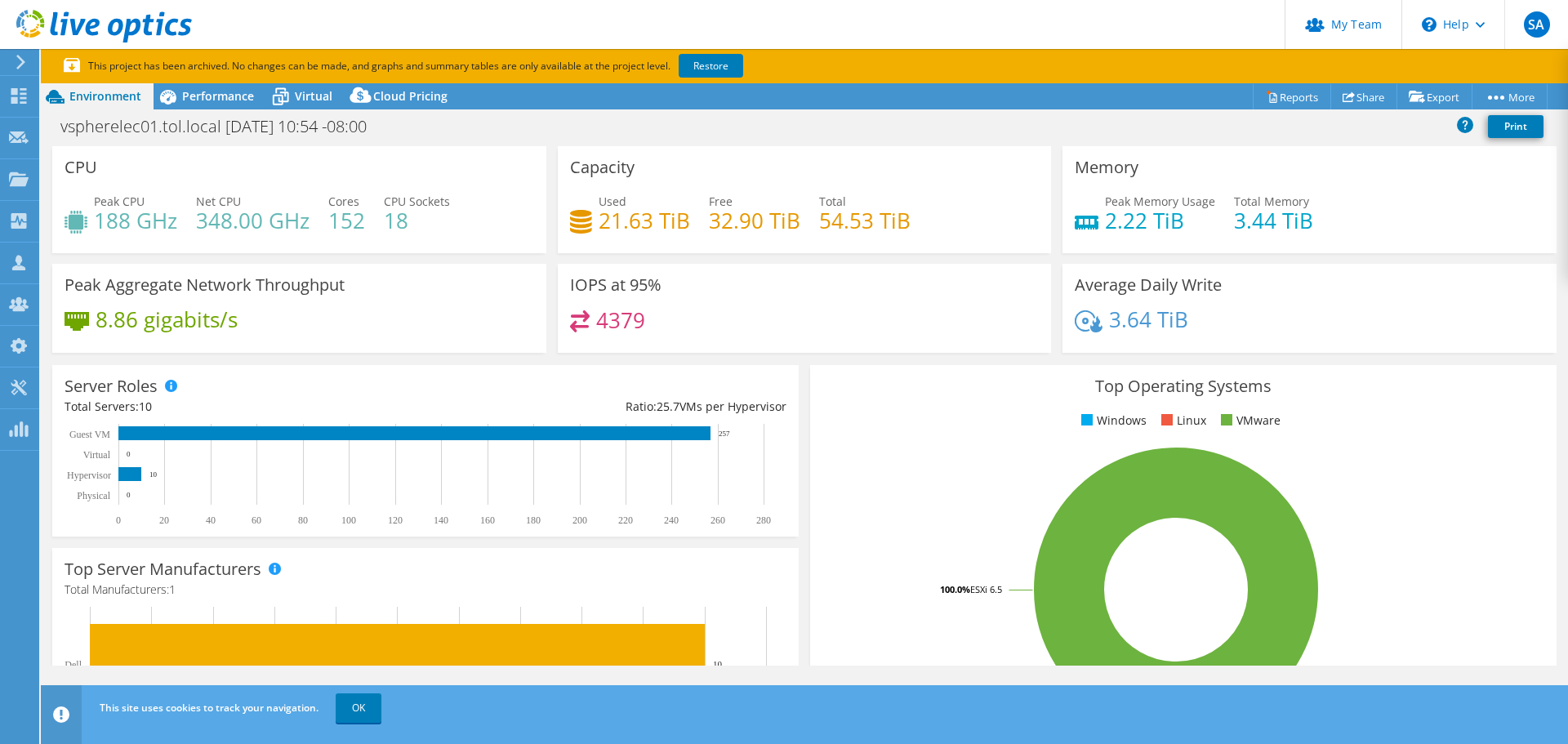
select select "USD"
click at [209, 101] on span "Performance" at bounding box center [218, 96] width 71 height 16
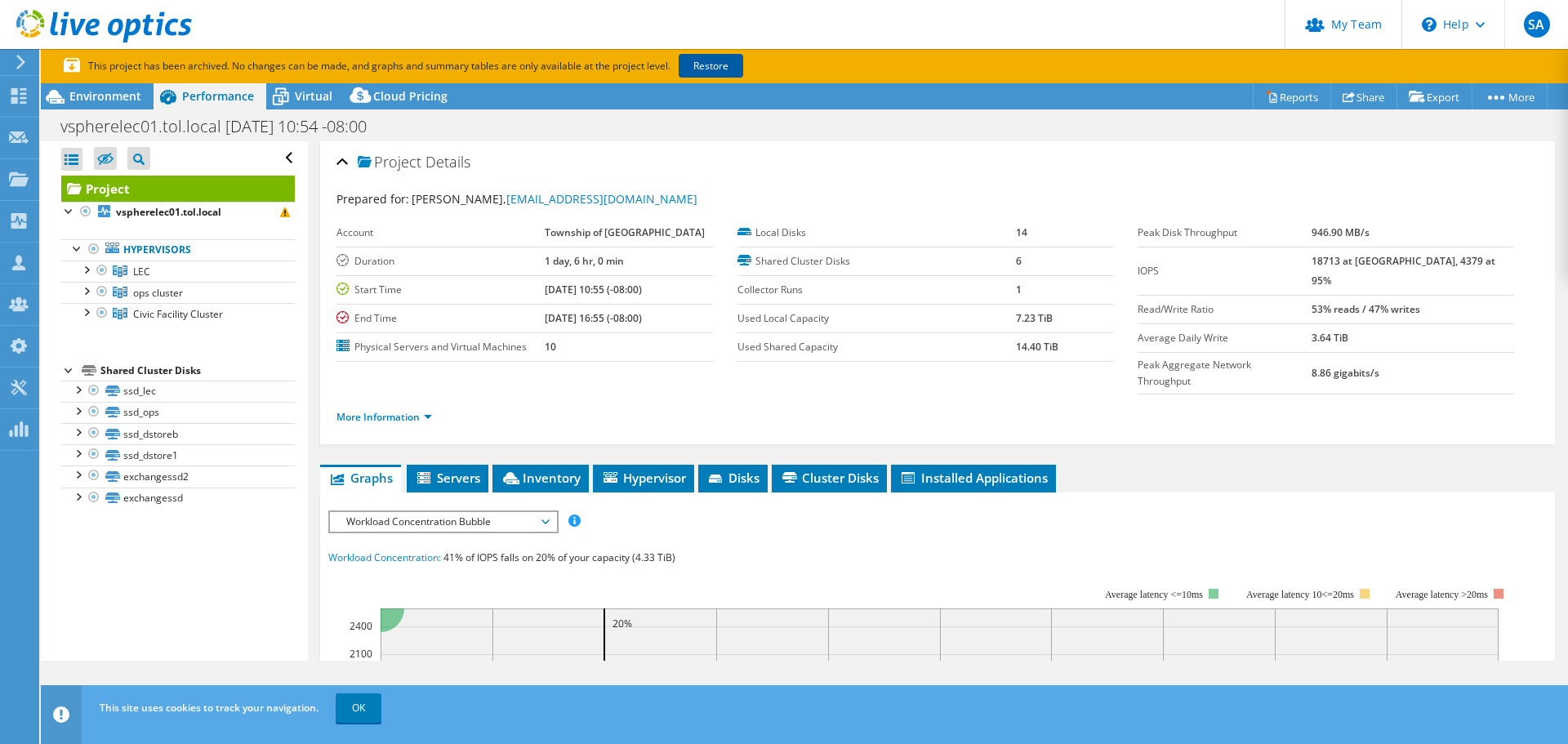
click at [710, 62] on link "Restore" at bounding box center [711, 66] width 65 height 23
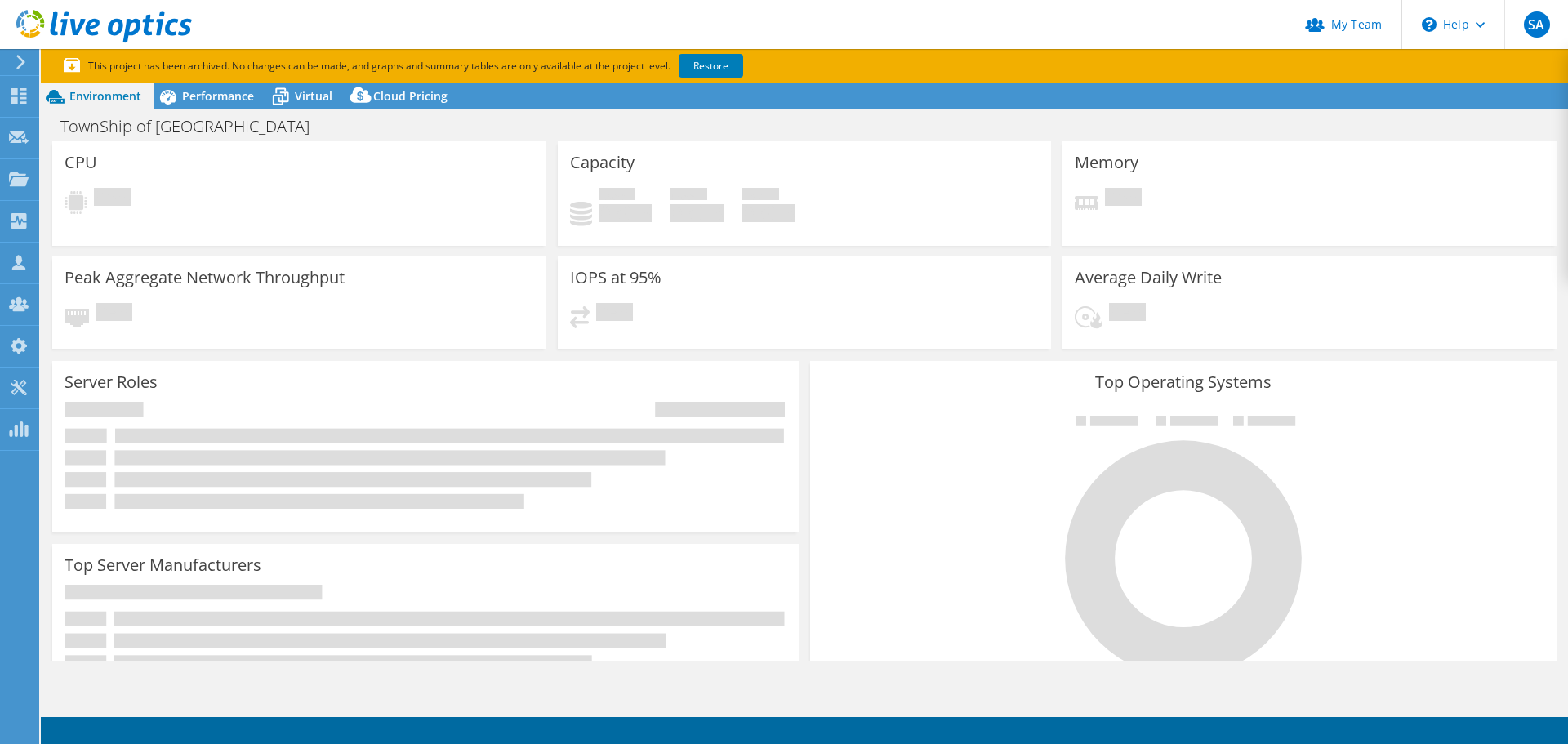
select select "USD"
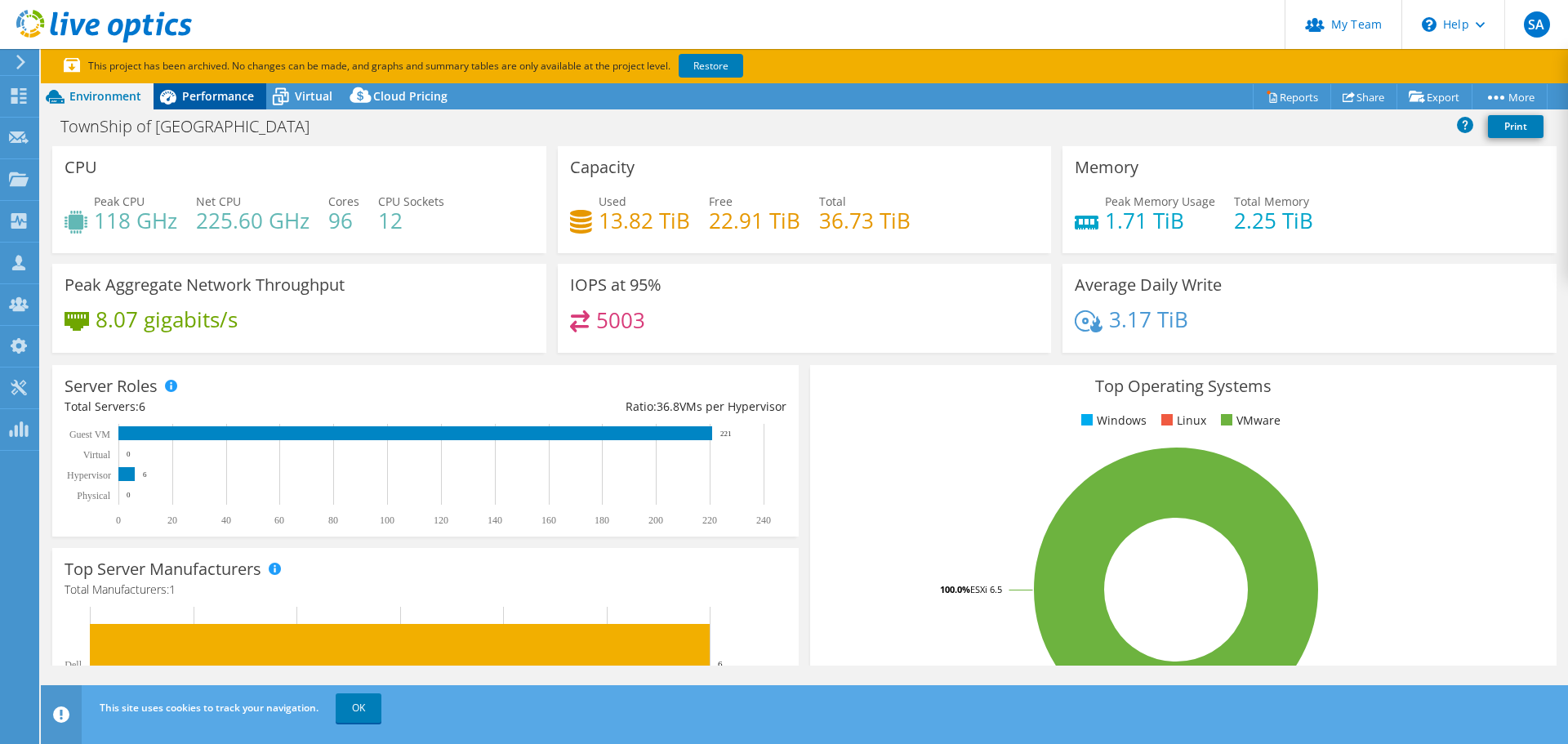
click at [223, 102] on span "Performance" at bounding box center [218, 96] width 71 height 16
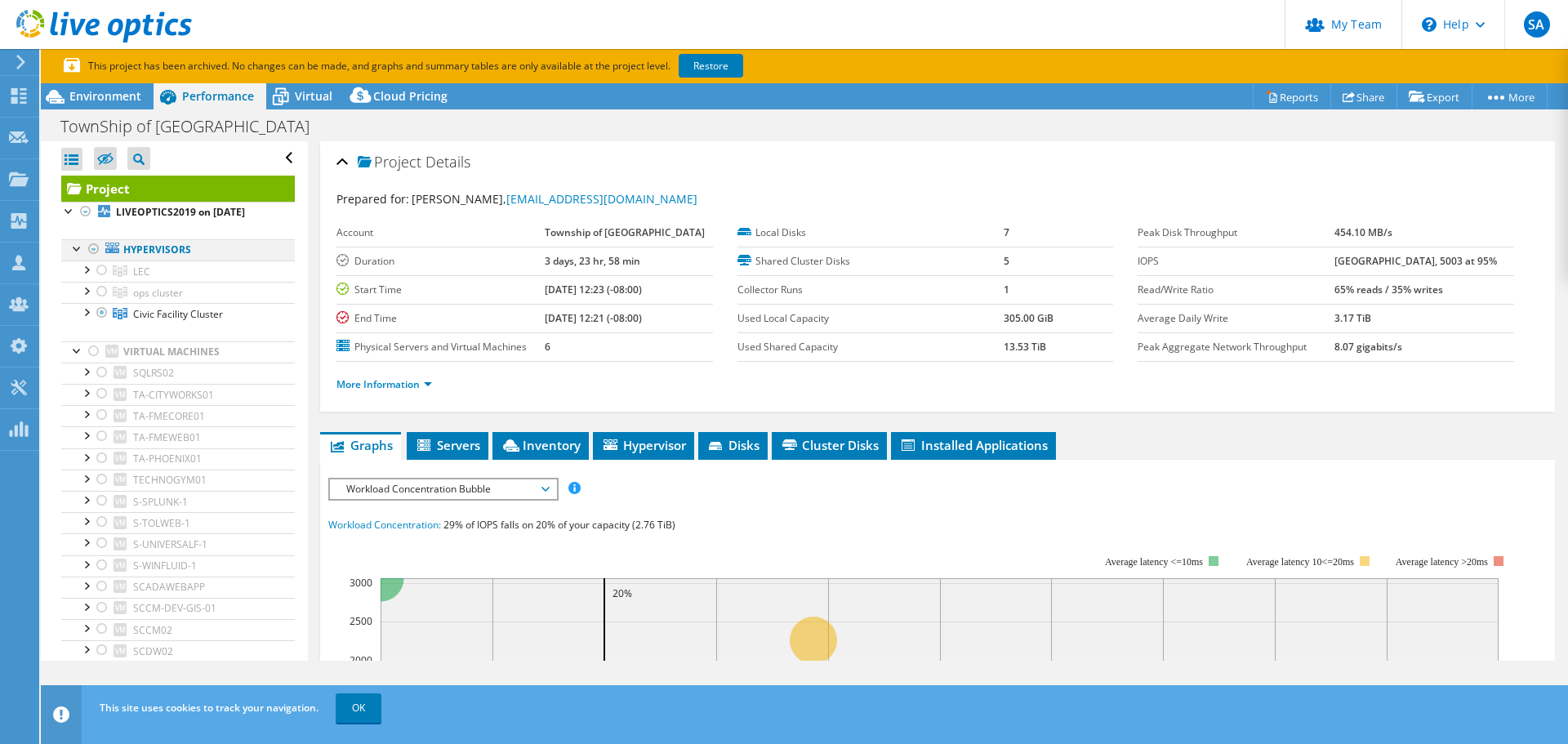
click at [94, 248] on div at bounding box center [94, 249] width 17 height 20
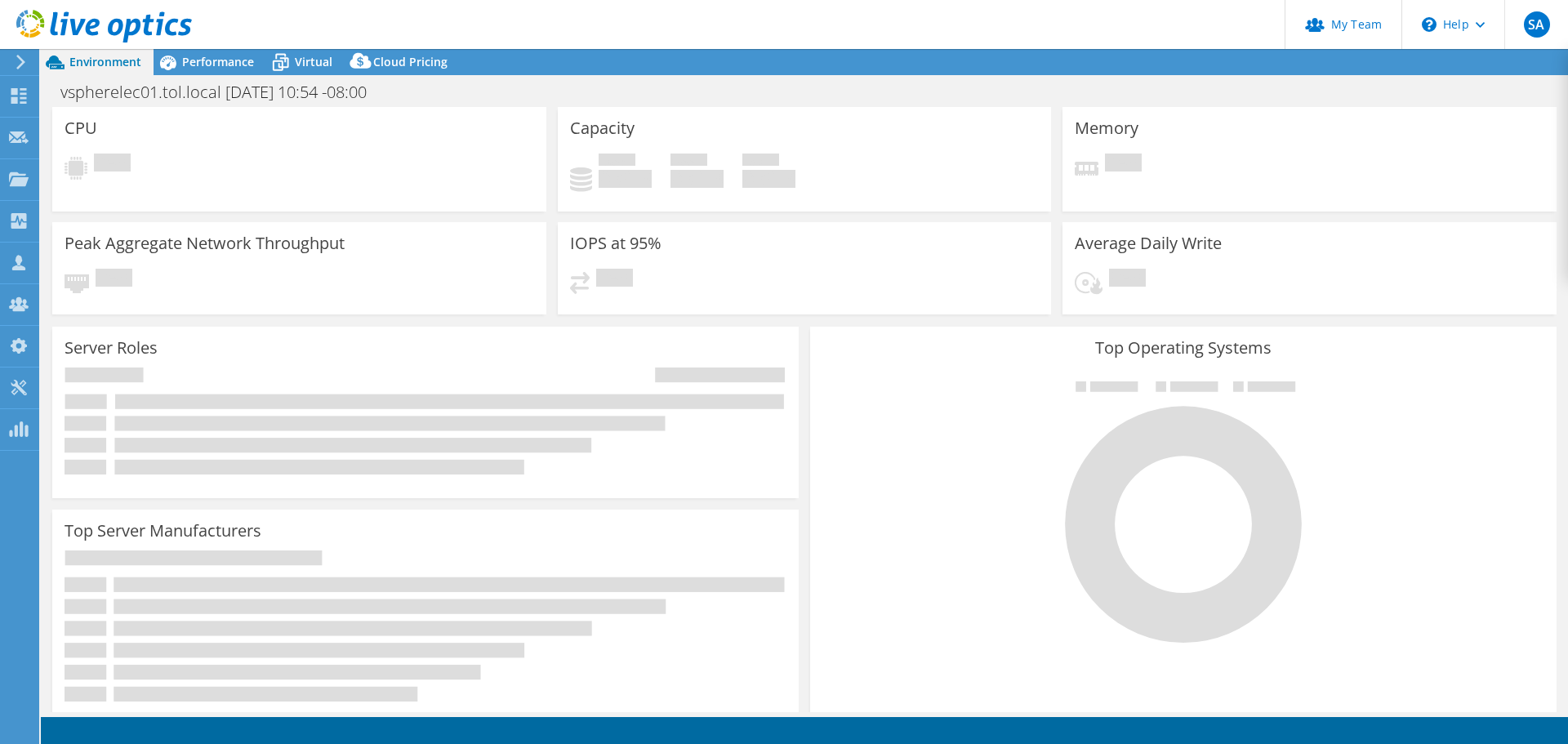
select select "USD"
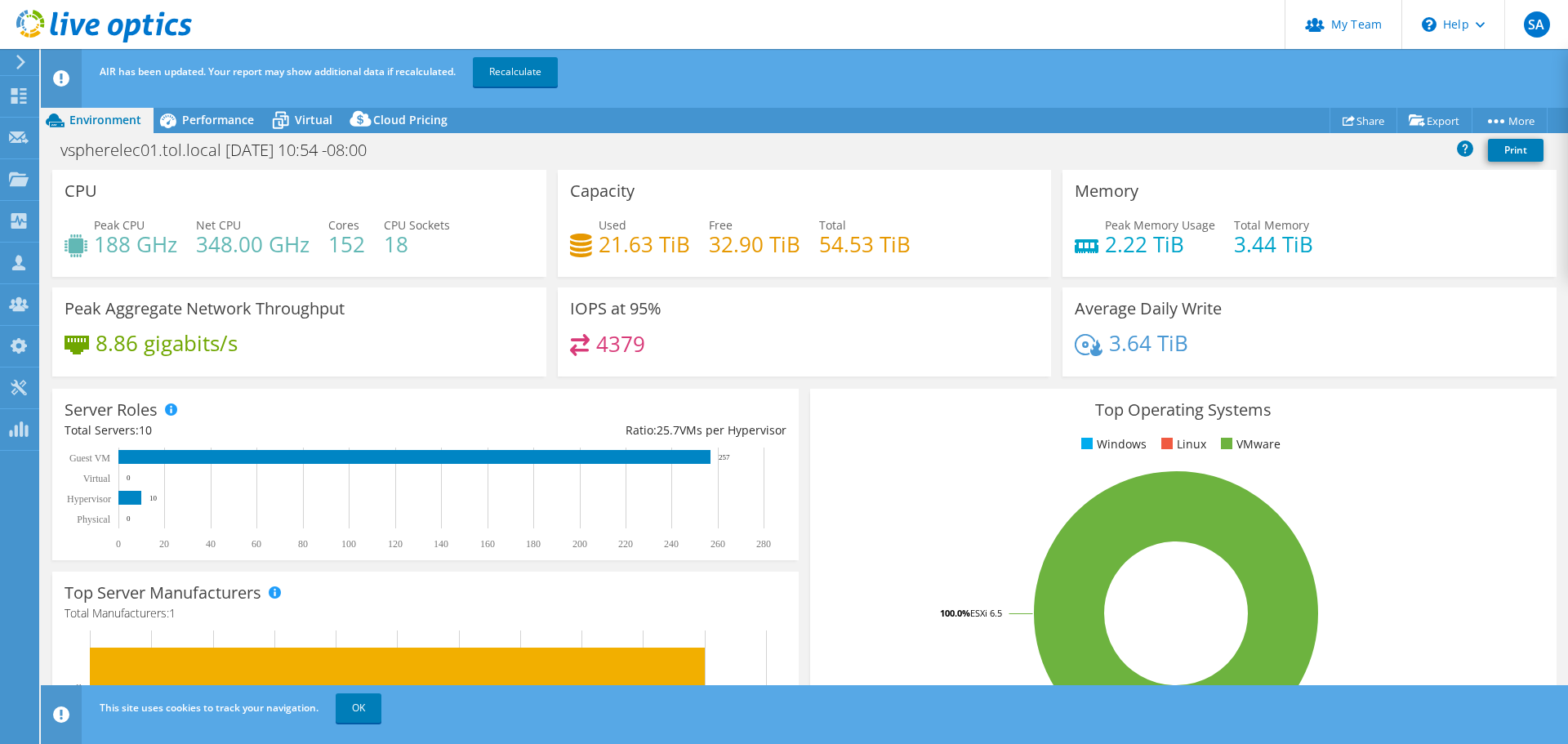
click at [194, 131] on div "Performance" at bounding box center [210, 120] width 113 height 26
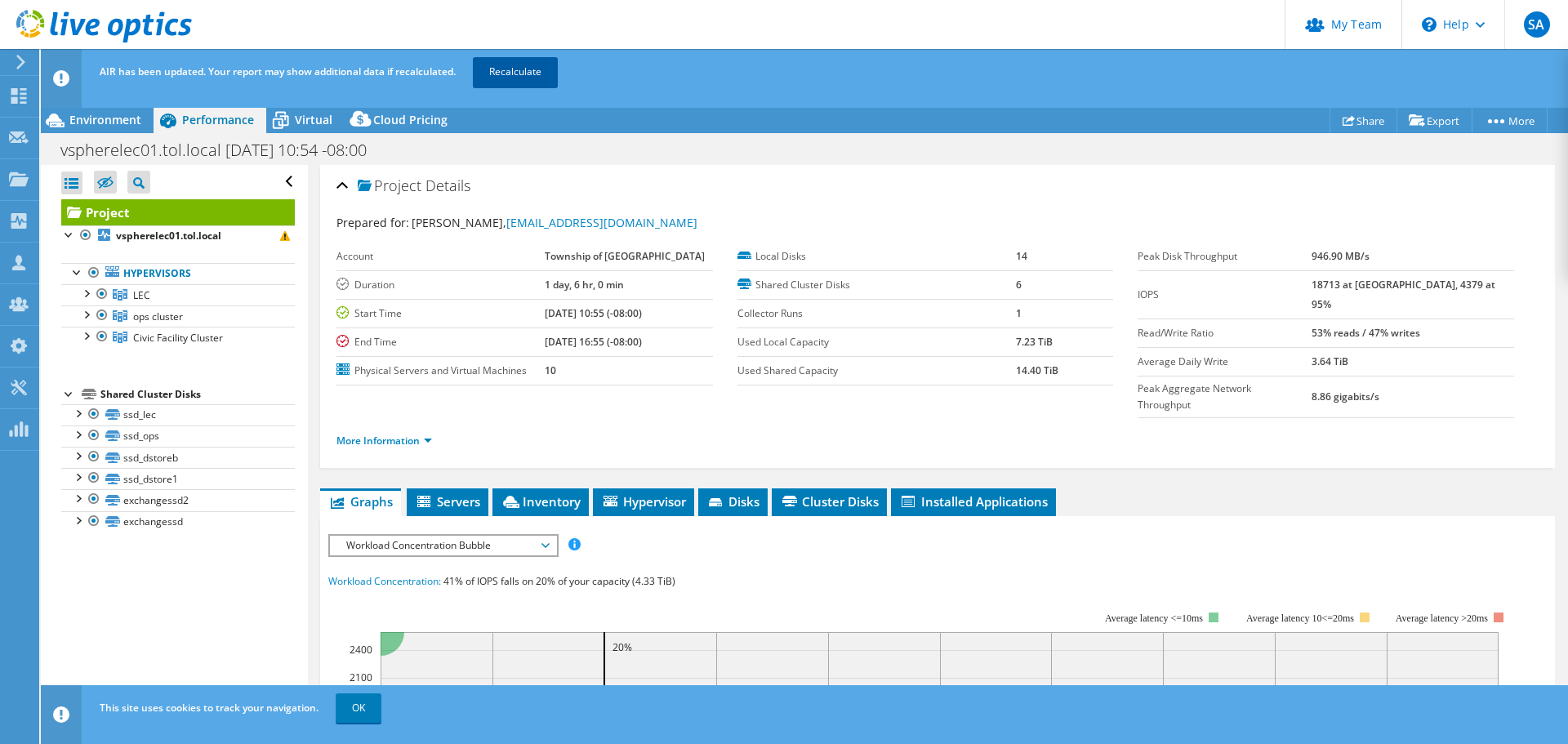
click at [534, 69] on link "Recalculate" at bounding box center [515, 71] width 85 height 29
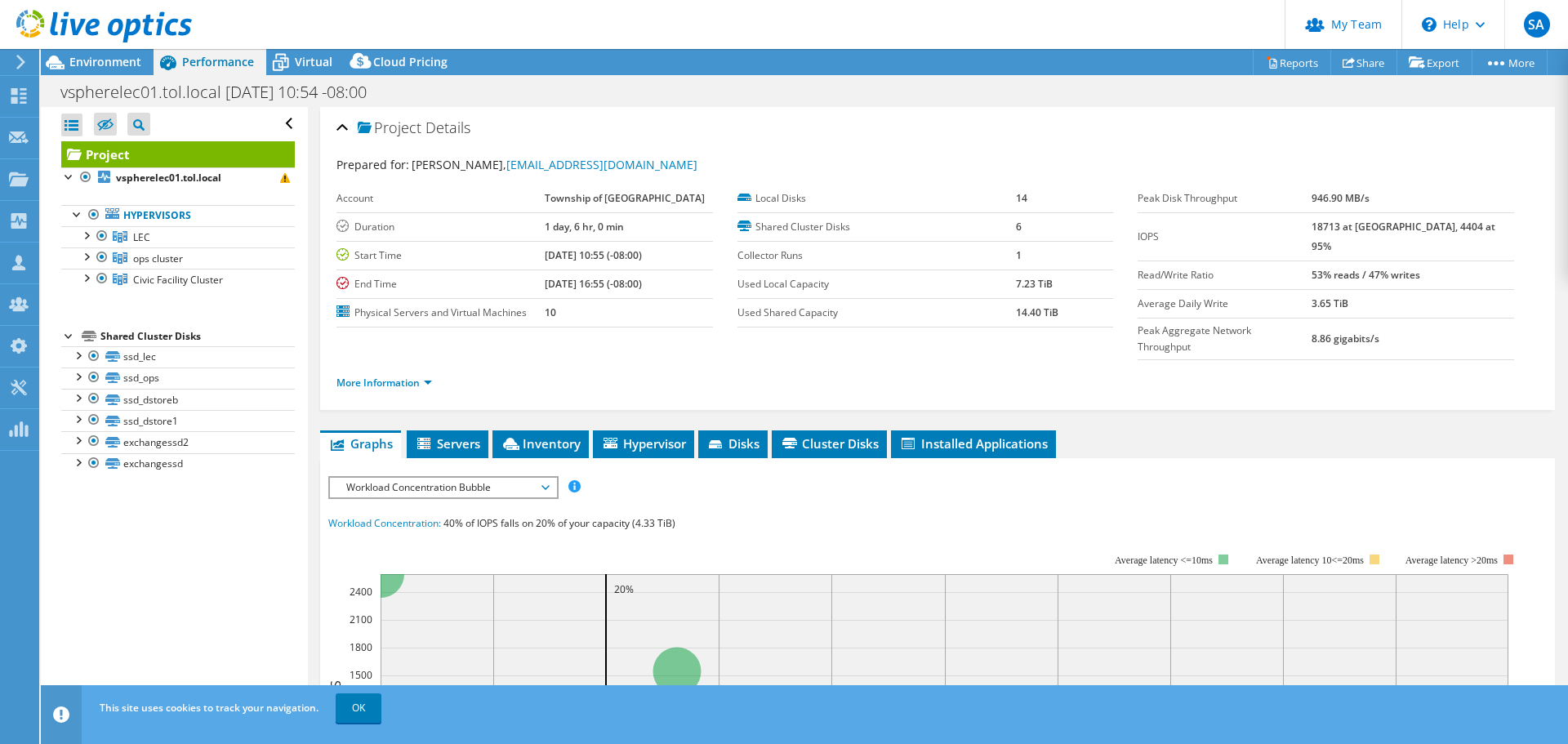
drag, startPoint x: 566, startPoint y: 255, endPoint x: 619, endPoint y: 257, distance: 53.0
click at [619, 257] on tr "Start Time [DATE] 10:55 (-08:00)" at bounding box center [525, 255] width 377 height 28
copy tr "[DATE]"
click at [1266, 140] on div "Project Details" at bounding box center [938, 129] width 1202 height 35
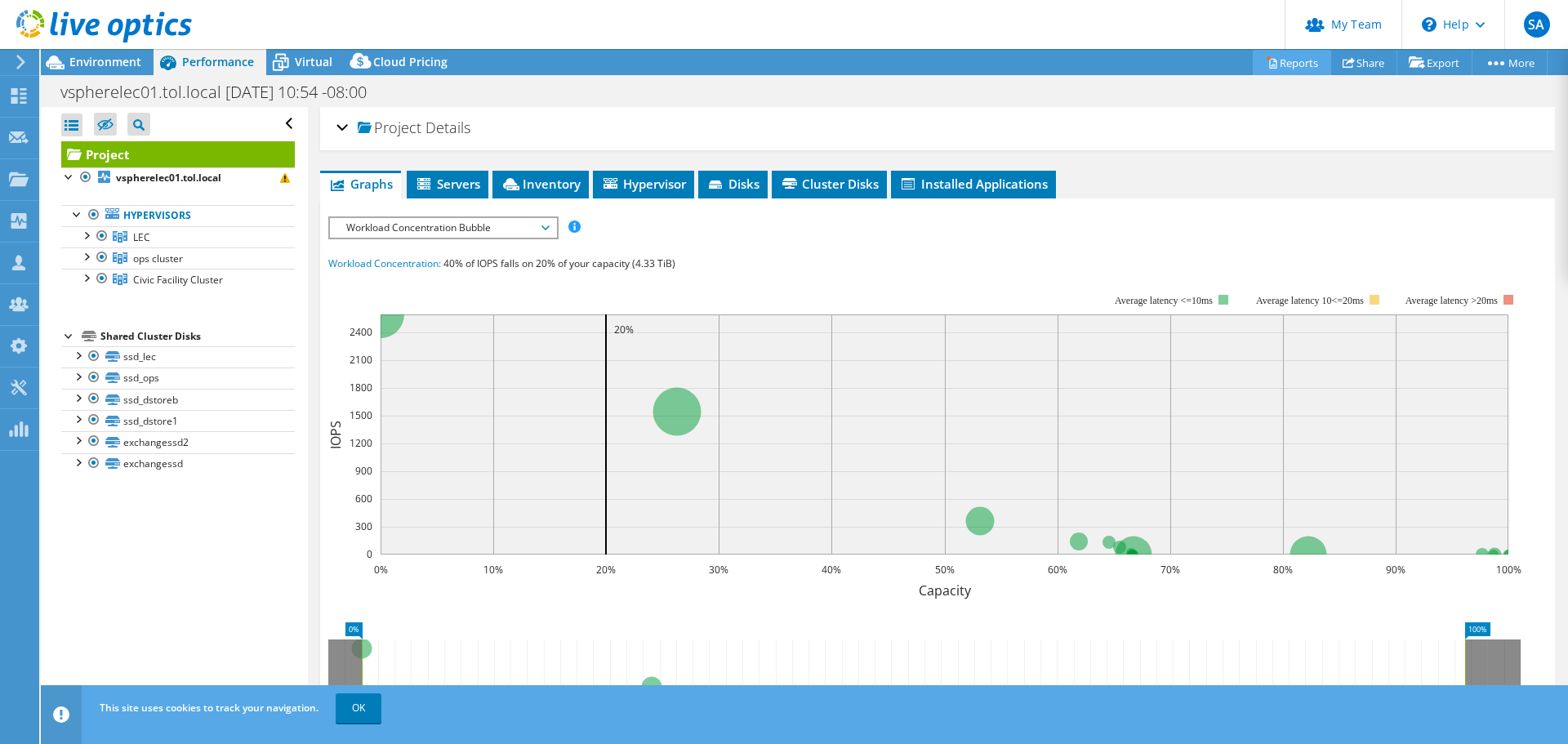
click at [1286, 64] on link "Reports" at bounding box center [1292, 62] width 78 height 25
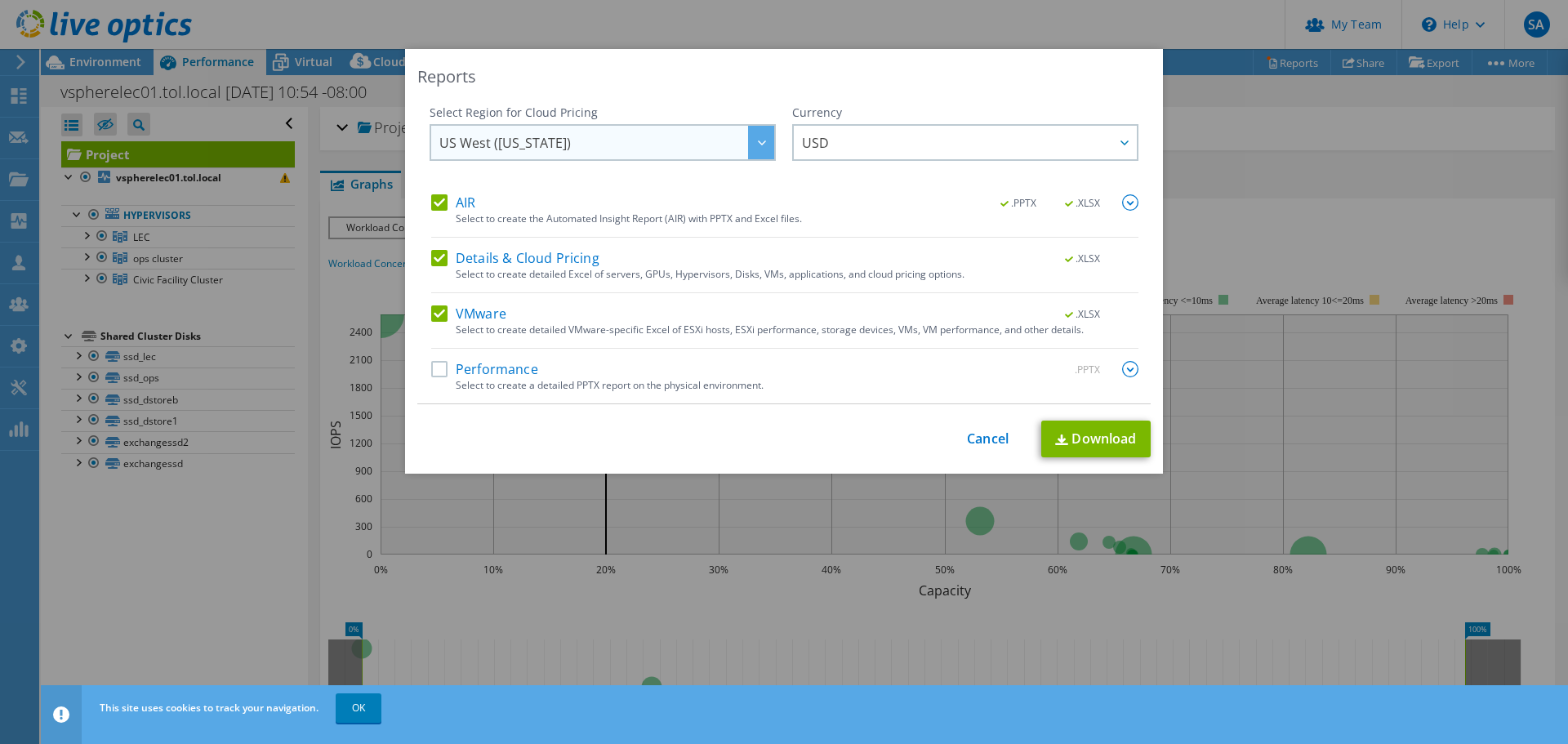
click at [581, 148] on span "US West ([US_STATE])" at bounding box center [607, 142] width 335 height 33
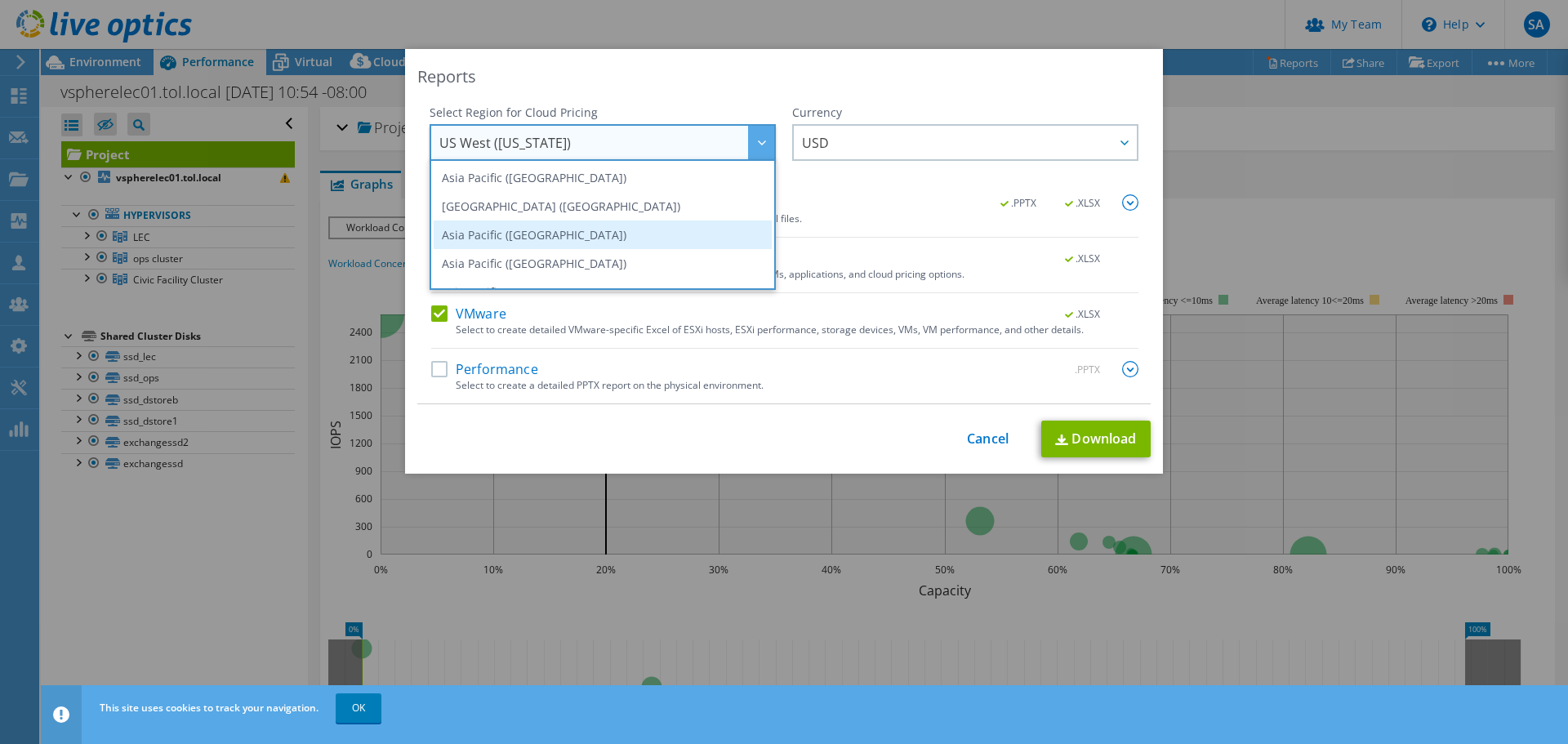
scroll to position [81, 0]
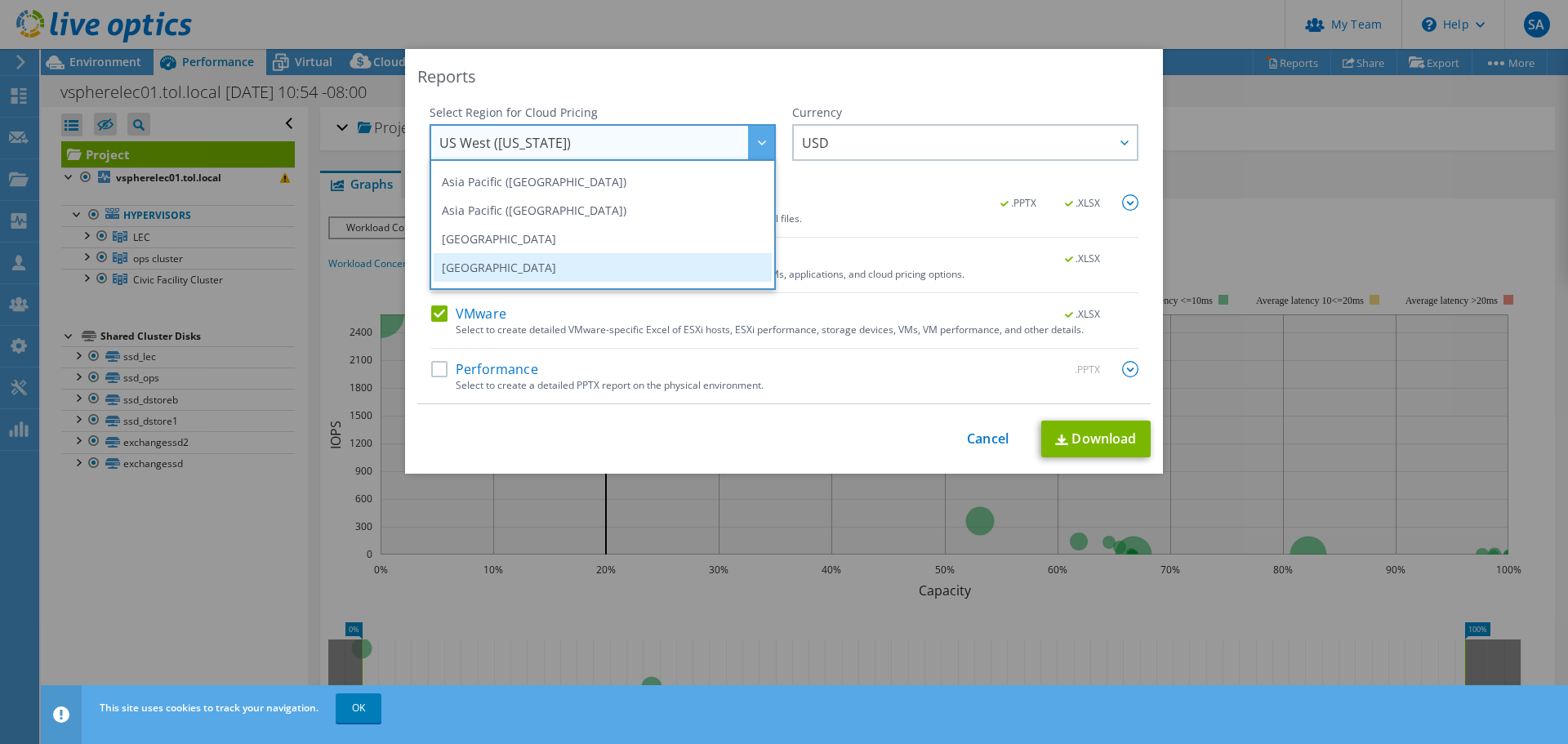
click at [492, 265] on li "[GEOGRAPHIC_DATA]" at bounding box center [603, 268] width 338 height 28
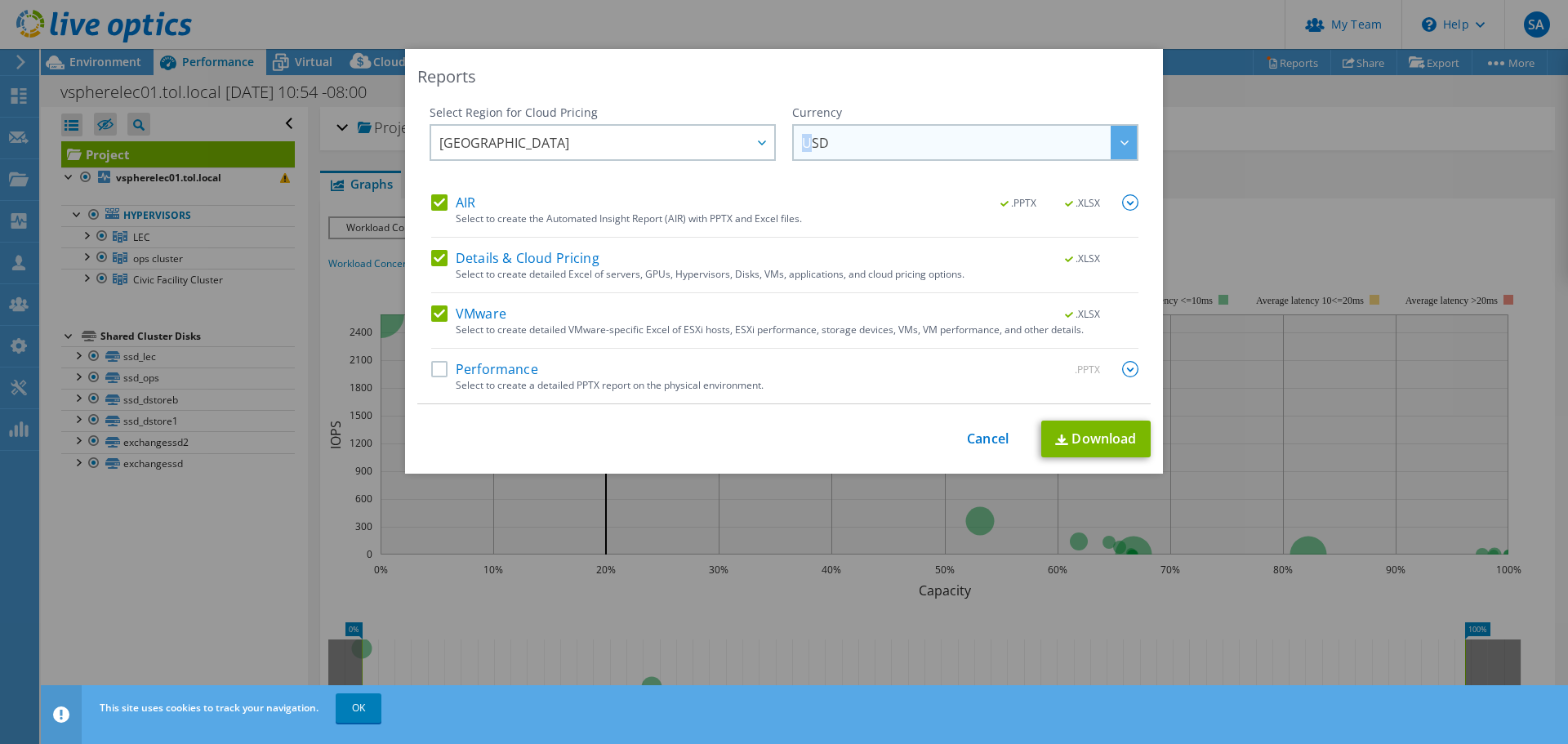
drag, startPoint x: 798, startPoint y: 156, endPoint x: 815, endPoint y: 149, distance: 18.4
click at [806, 151] on span "USD" at bounding box center [816, 146] width 27 height 25
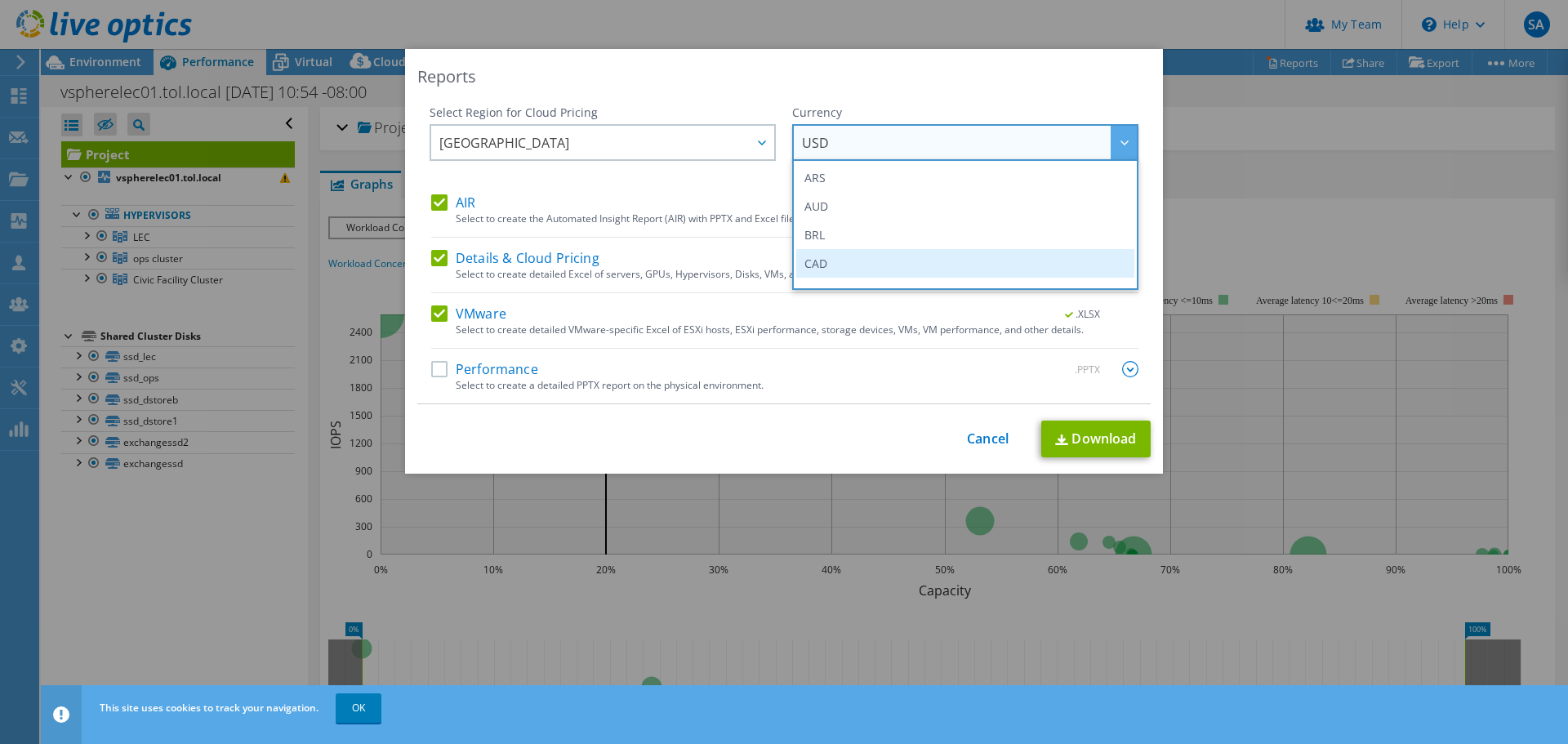
click at [812, 270] on li "CAD" at bounding box center [965, 264] width 338 height 28
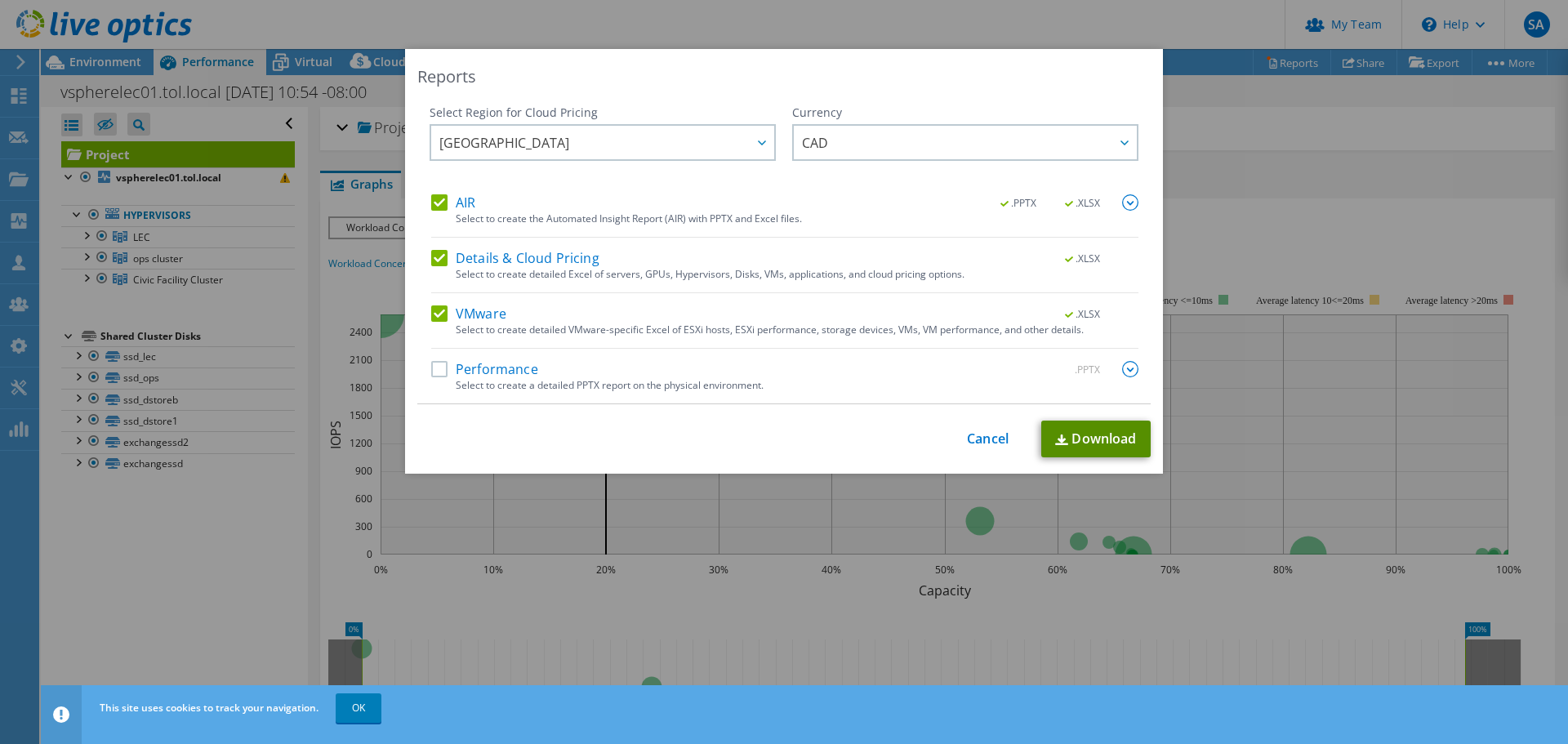
click at [1087, 441] on link "Download" at bounding box center [1097, 439] width 110 height 37
click at [979, 439] on link "Cancel" at bounding box center [988, 439] width 42 height 16
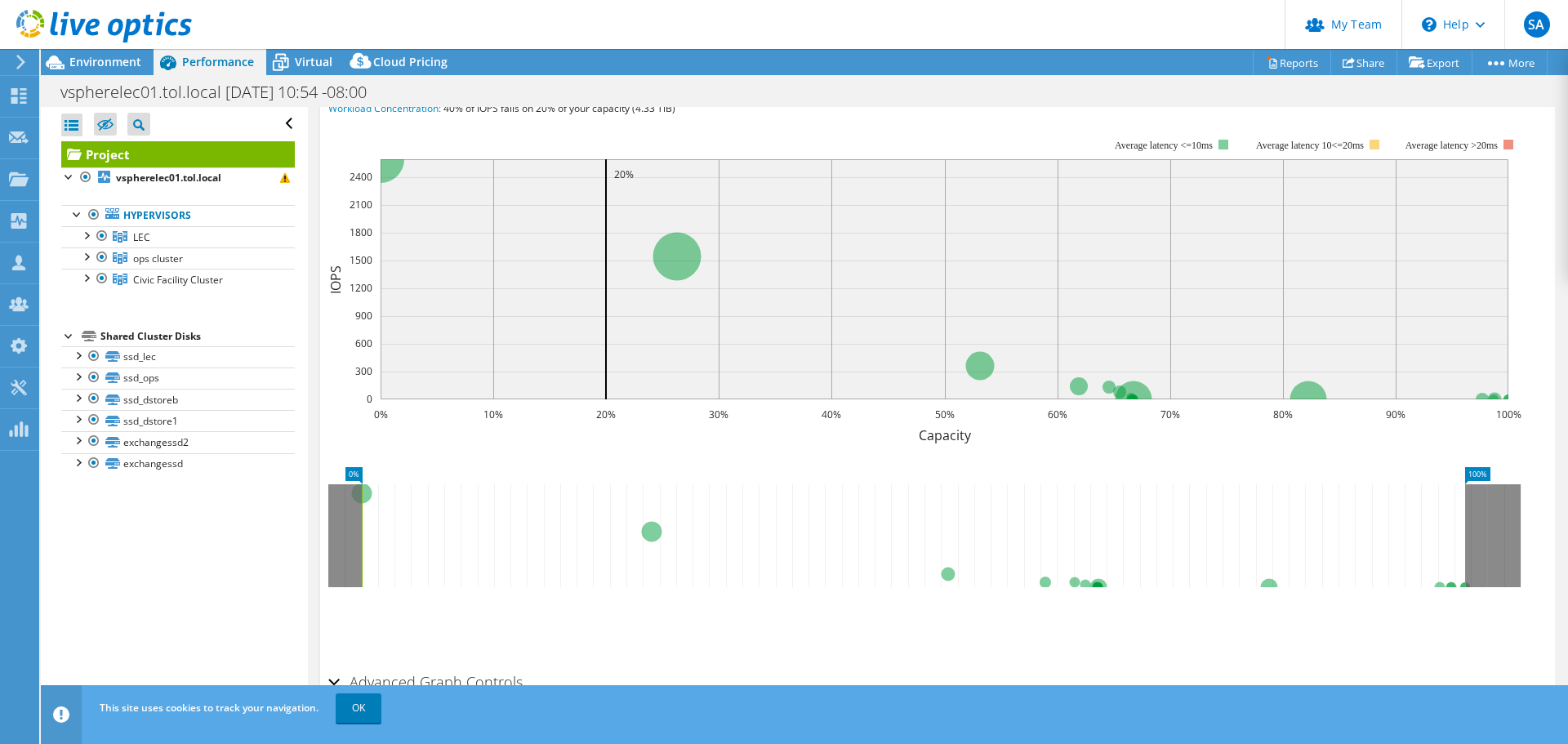
scroll to position [163, 0]
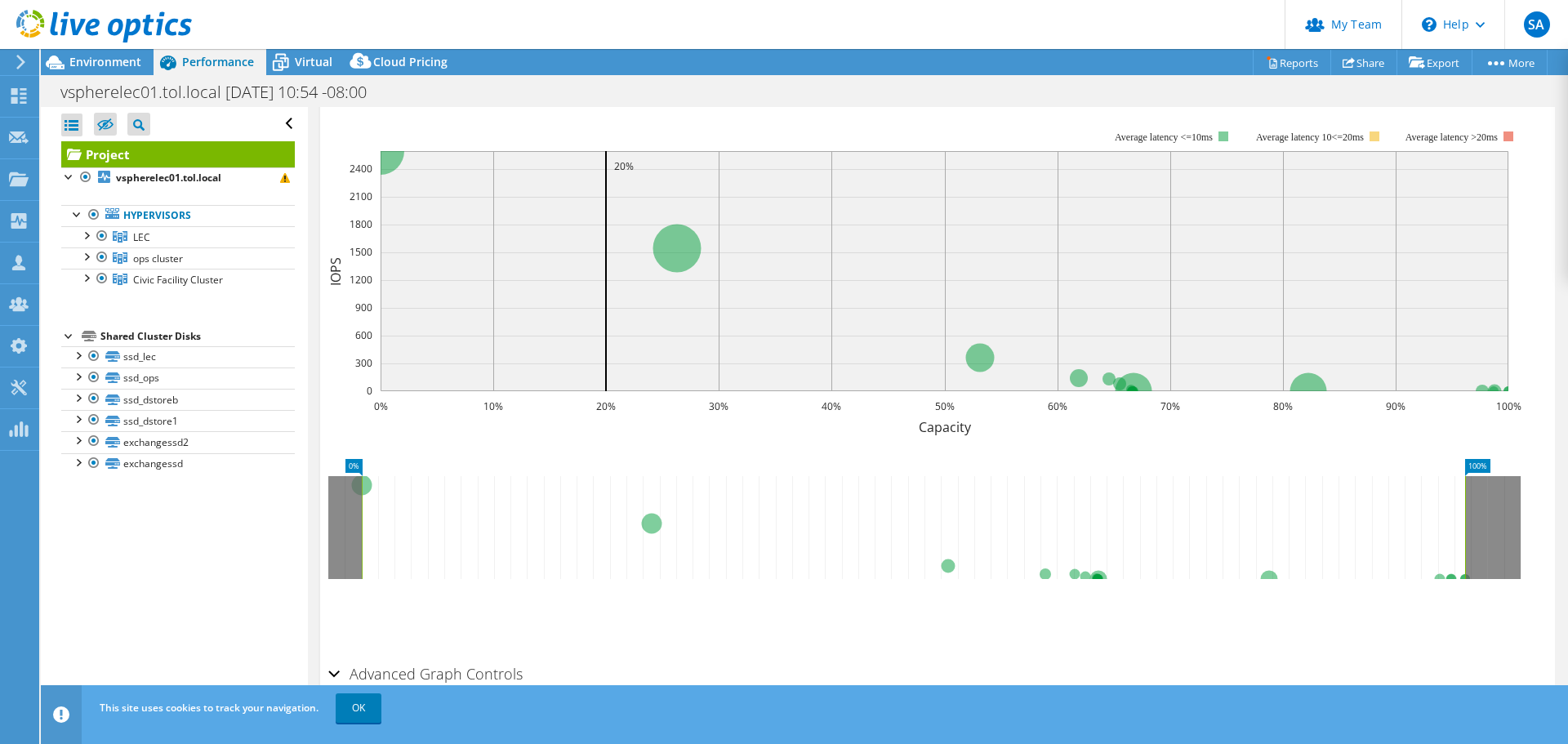
click at [871, 32] on header "SA Partner Team Admin Solution Architect [EMAIL_ADDRESS][DOMAIN_NAME] tpoint My…" at bounding box center [784, 24] width 1568 height 49
